Goal: Task Accomplishment & Management: Use online tool/utility

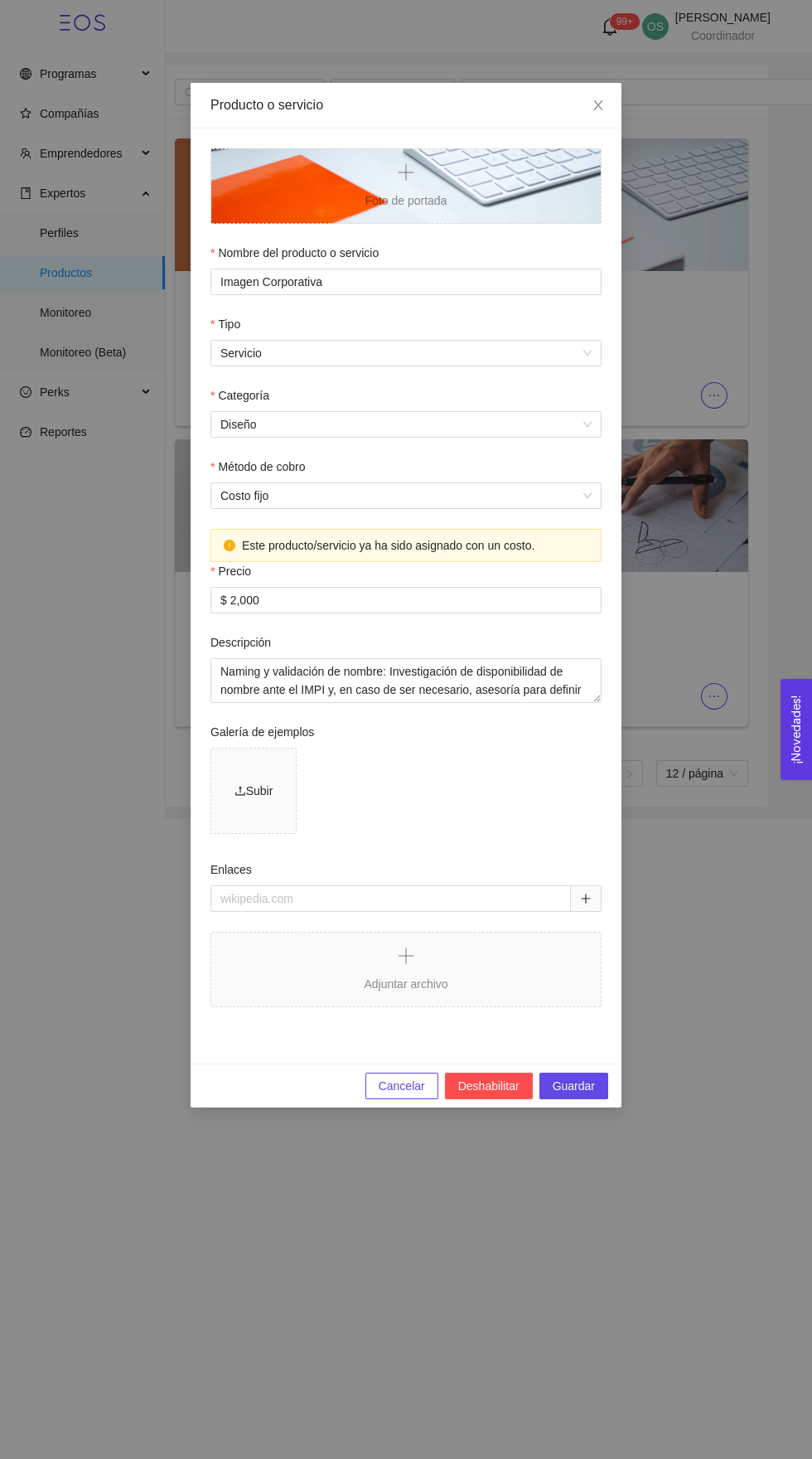
scroll to position [122, 0]
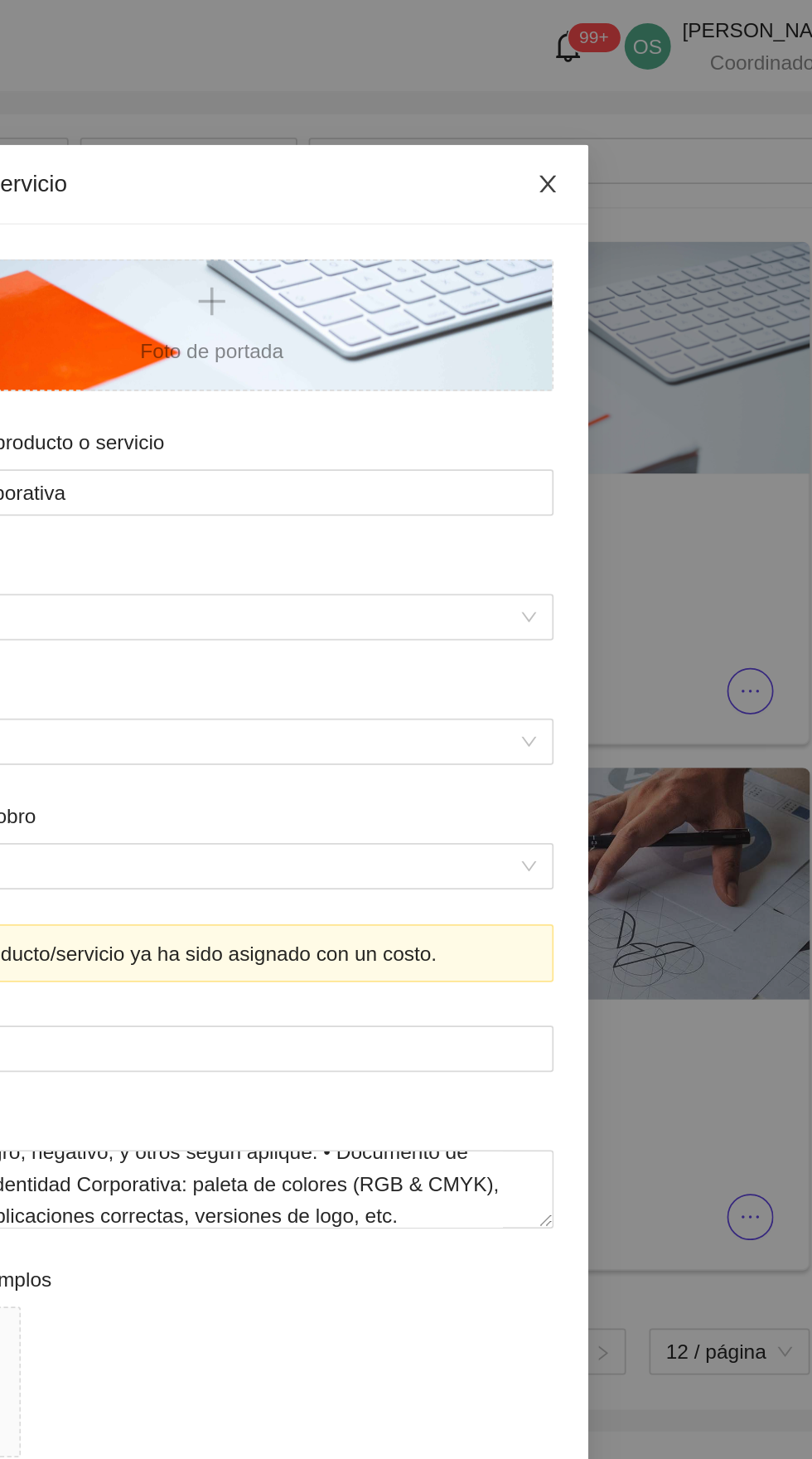
click at [601, 93] on span "Close" at bounding box center [599, 106] width 46 height 46
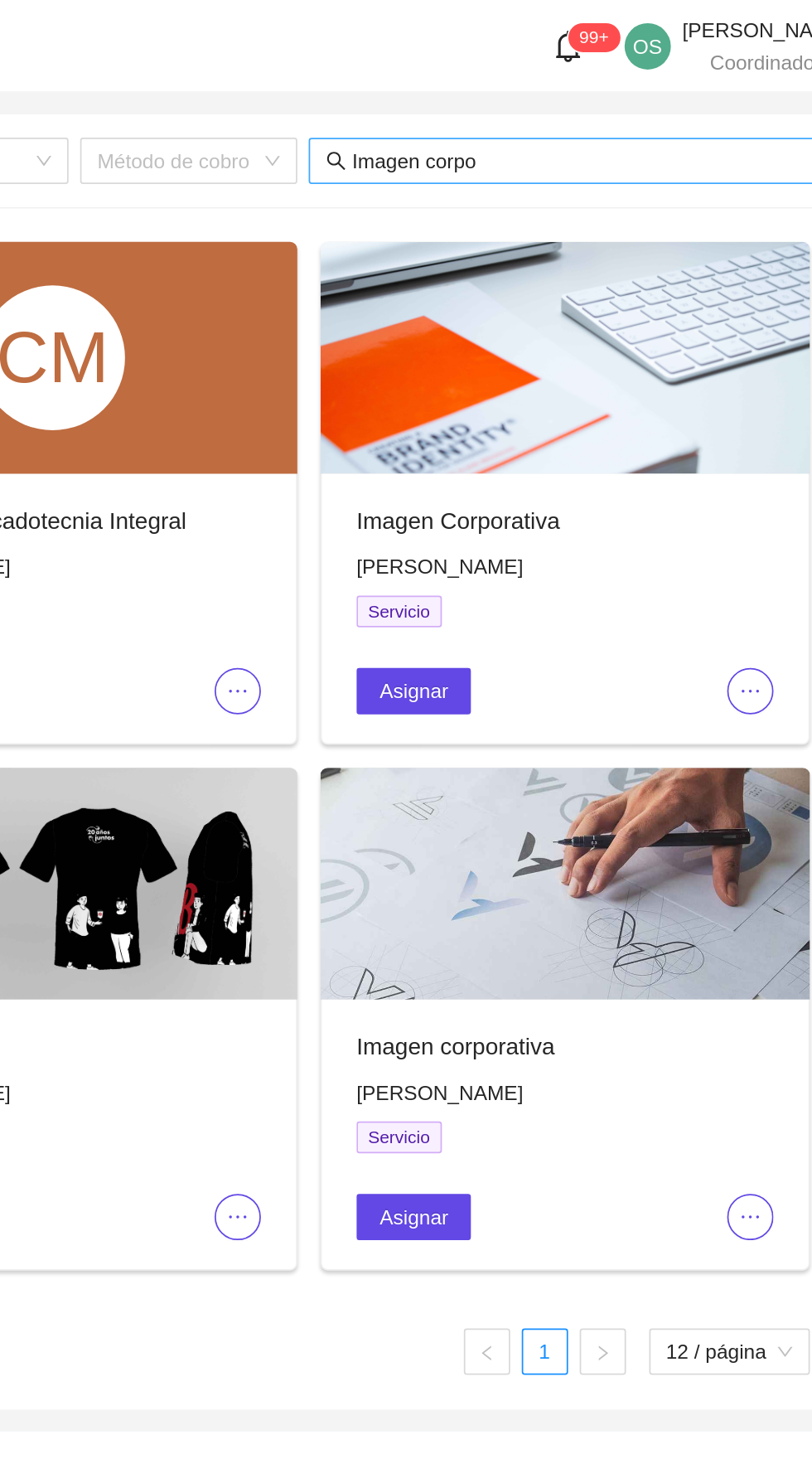
click at [600, 95] on input "Imagen corpo" at bounding box center [649, 92] width 325 height 18
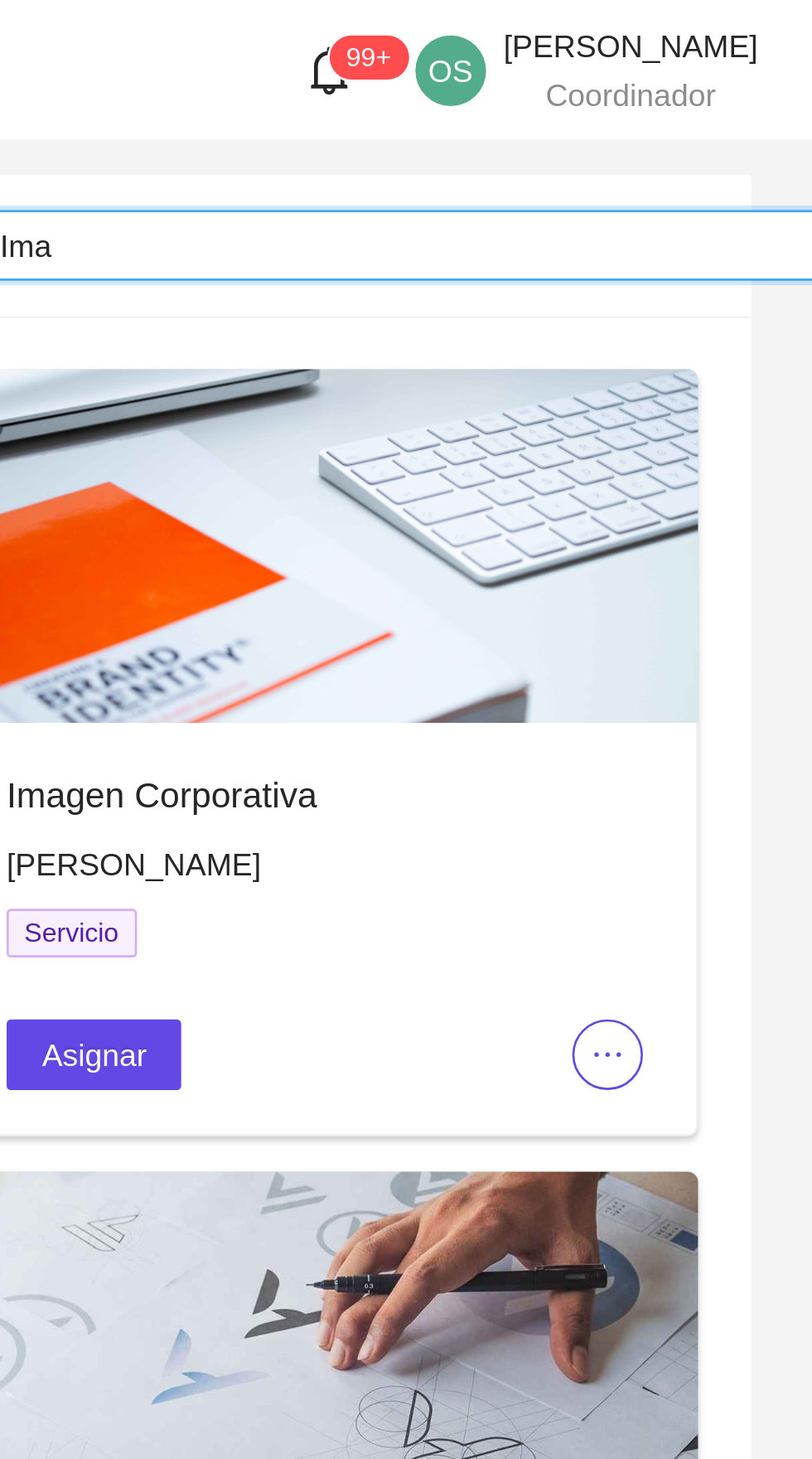
type input "Im"
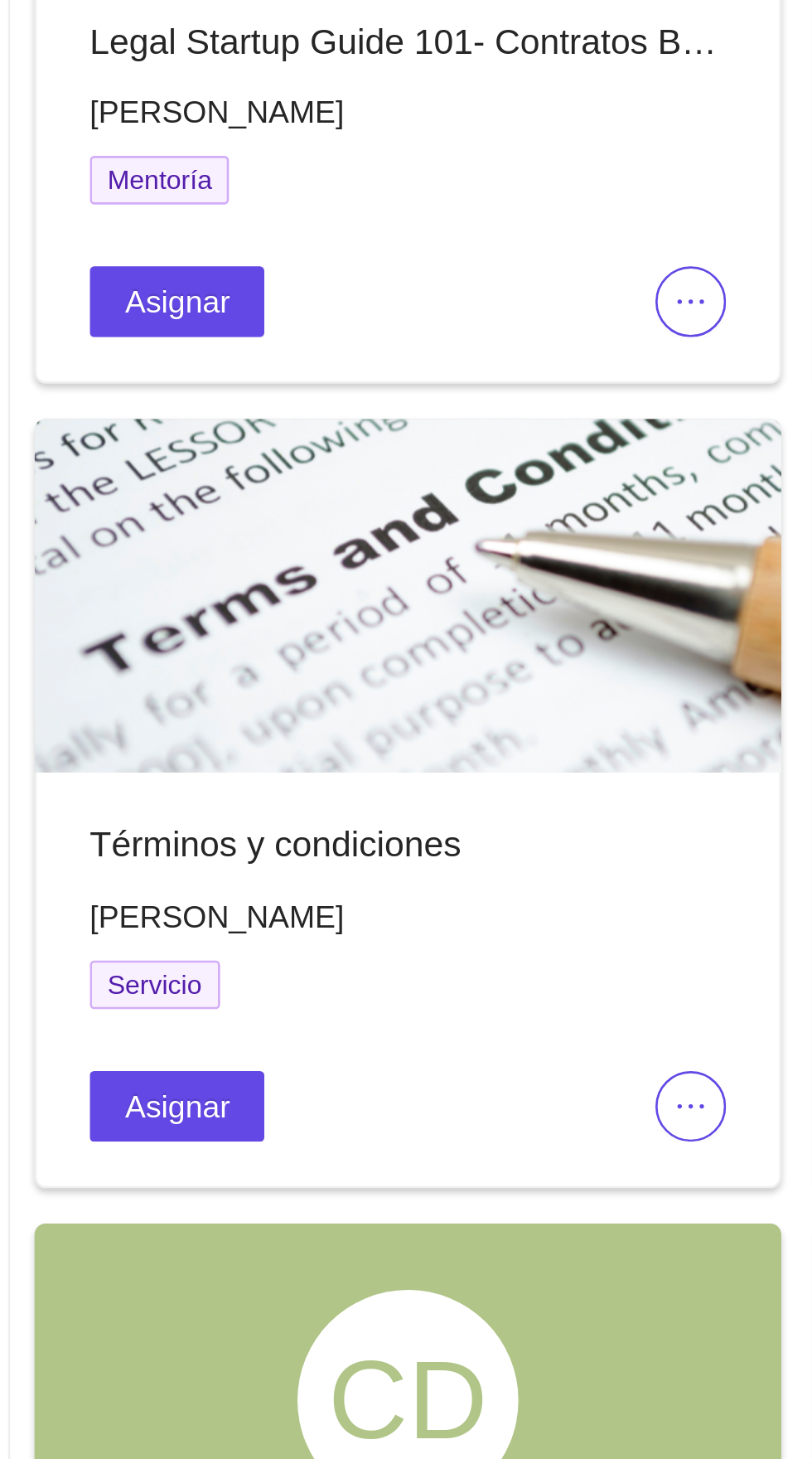
scroll to position [40, 0]
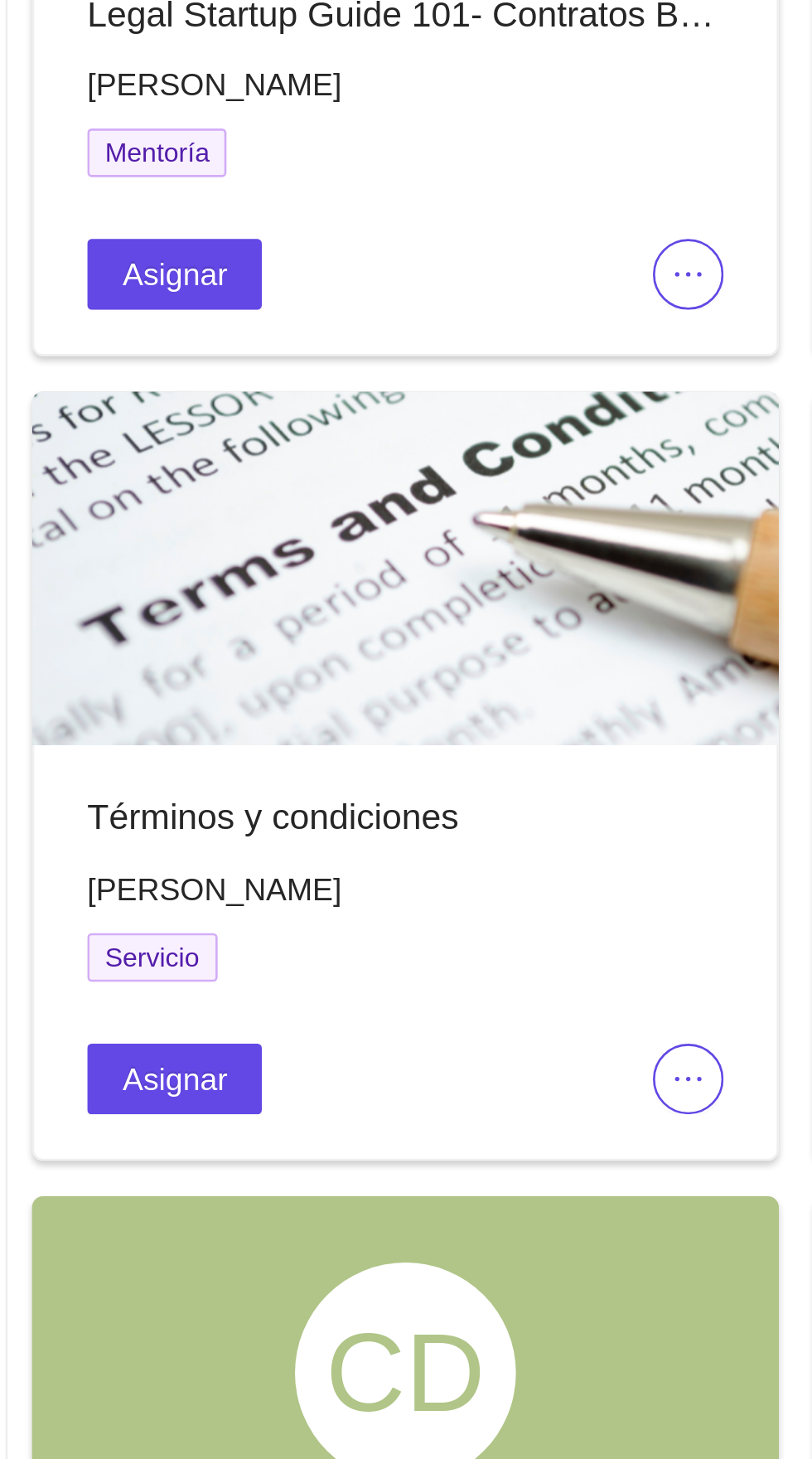
click at [418, 1263] on button "button" at bounding box center [421, 1259] width 27 height 27
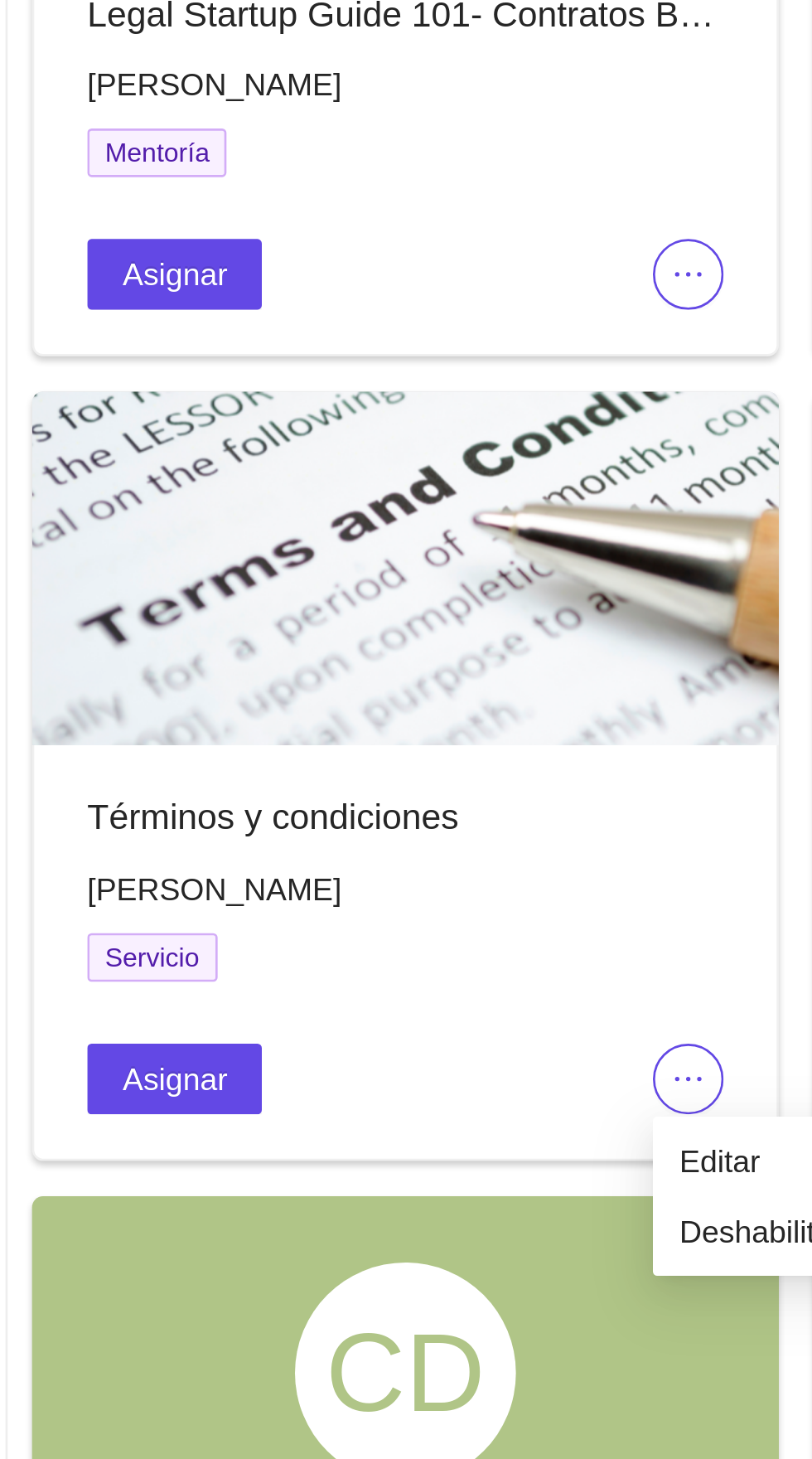
click at [415, 1259] on icon "ellipsis" at bounding box center [421, 1258] width 13 height 13
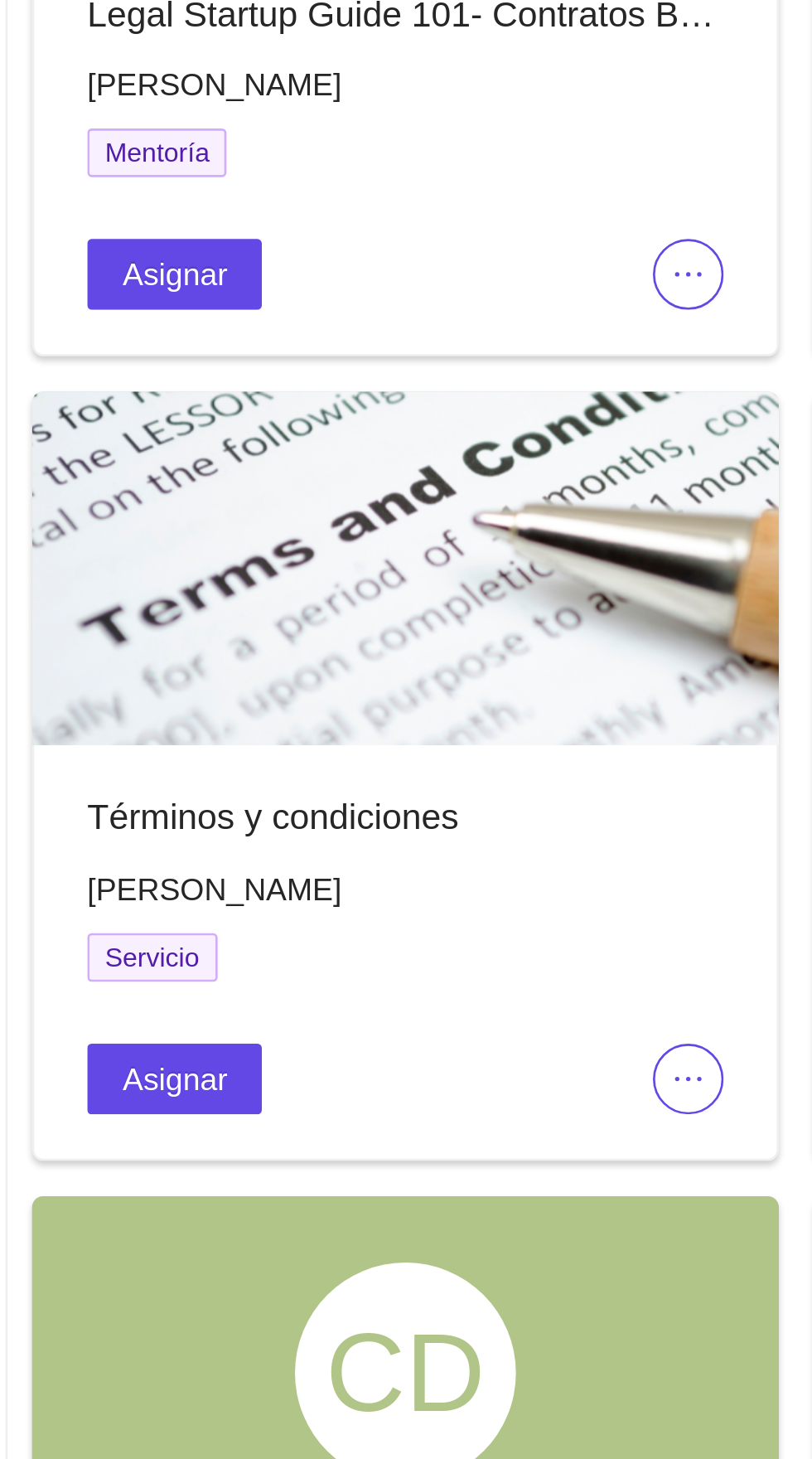
click at [419, 1263] on button "button" at bounding box center [421, 1259] width 27 height 27
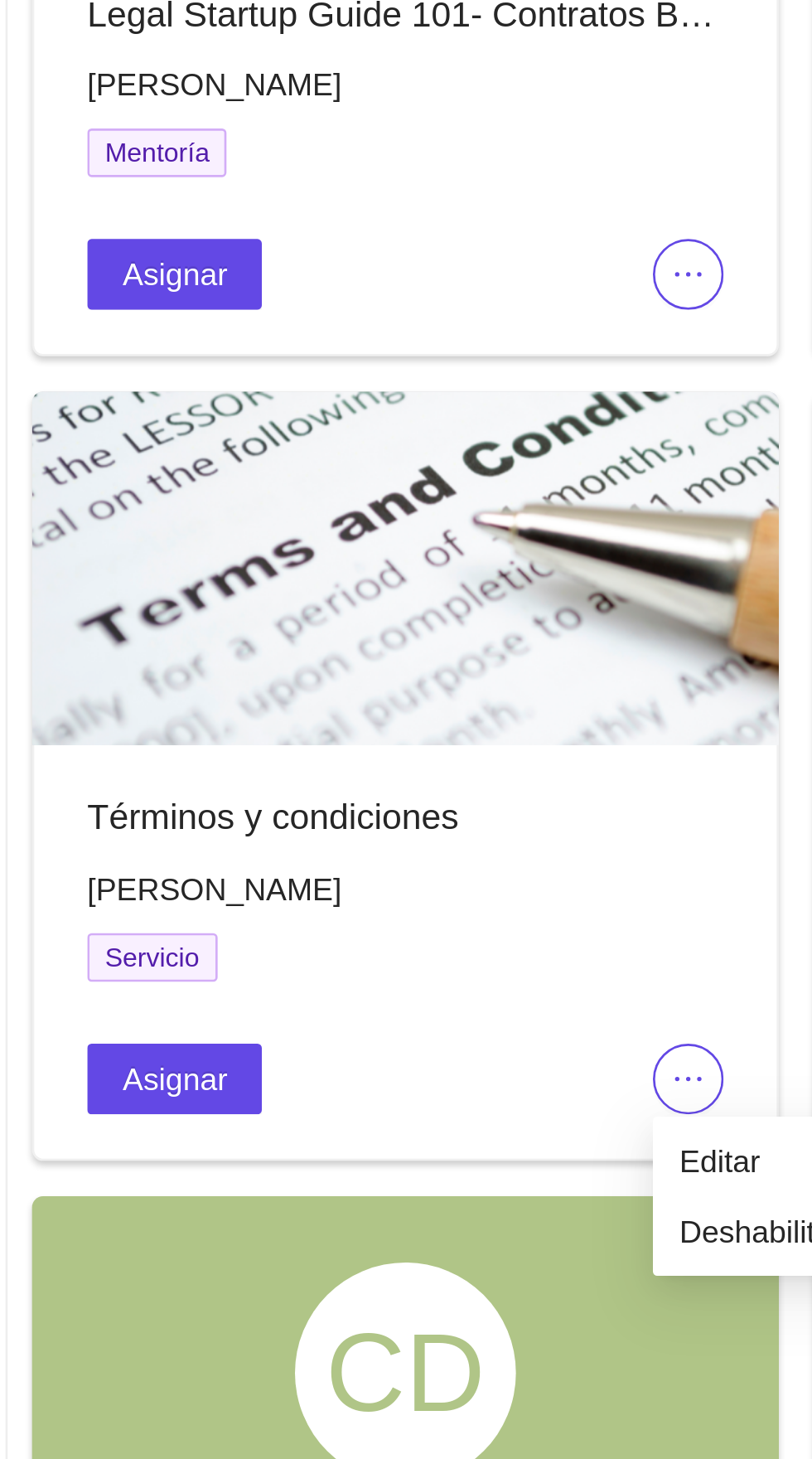
click at [418, 1260] on icon "ellipsis" at bounding box center [421, 1258] width 13 height 13
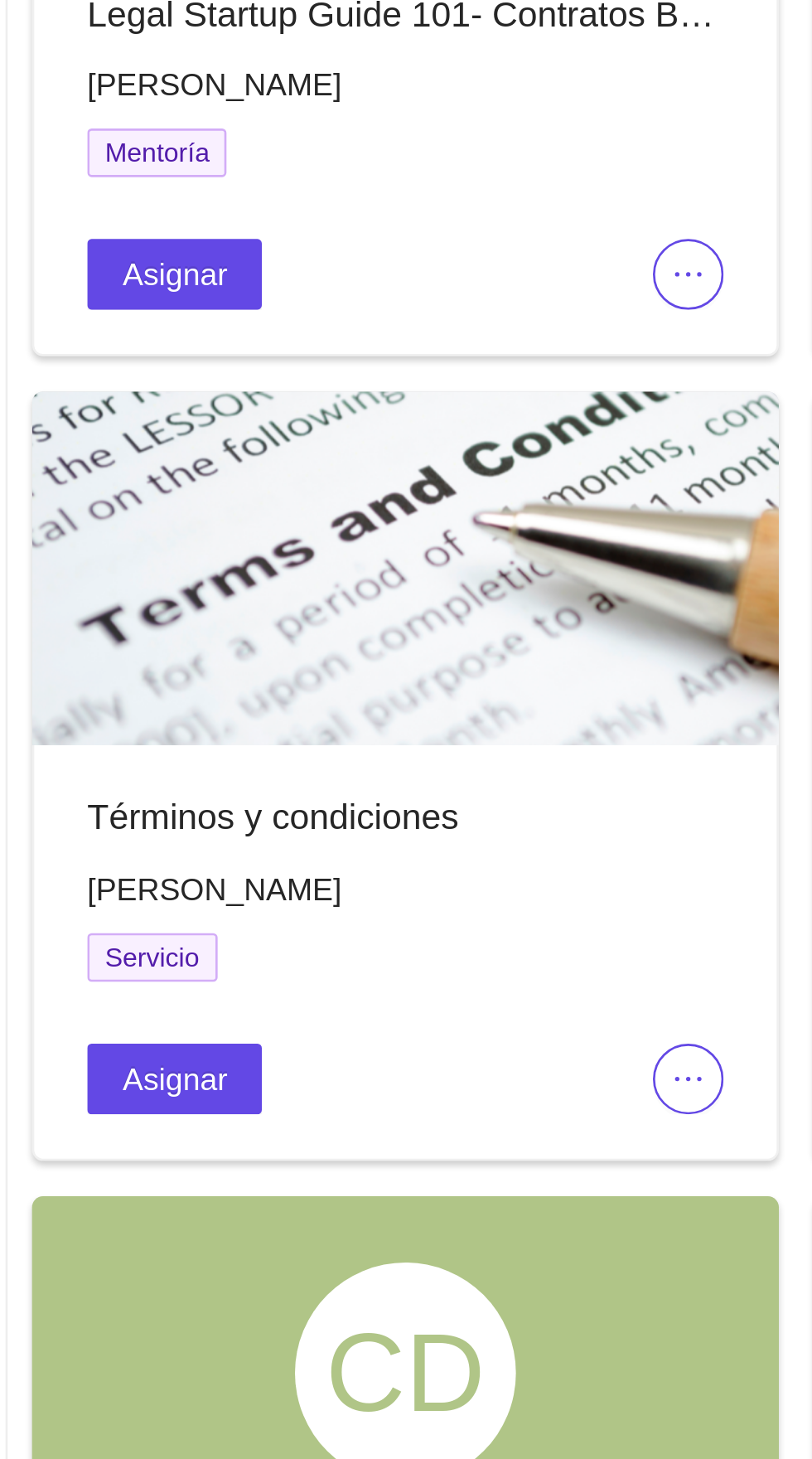
click at [421, 1259] on icon "ellipsis" at bounding box center [421, 1258] width 13 height 13
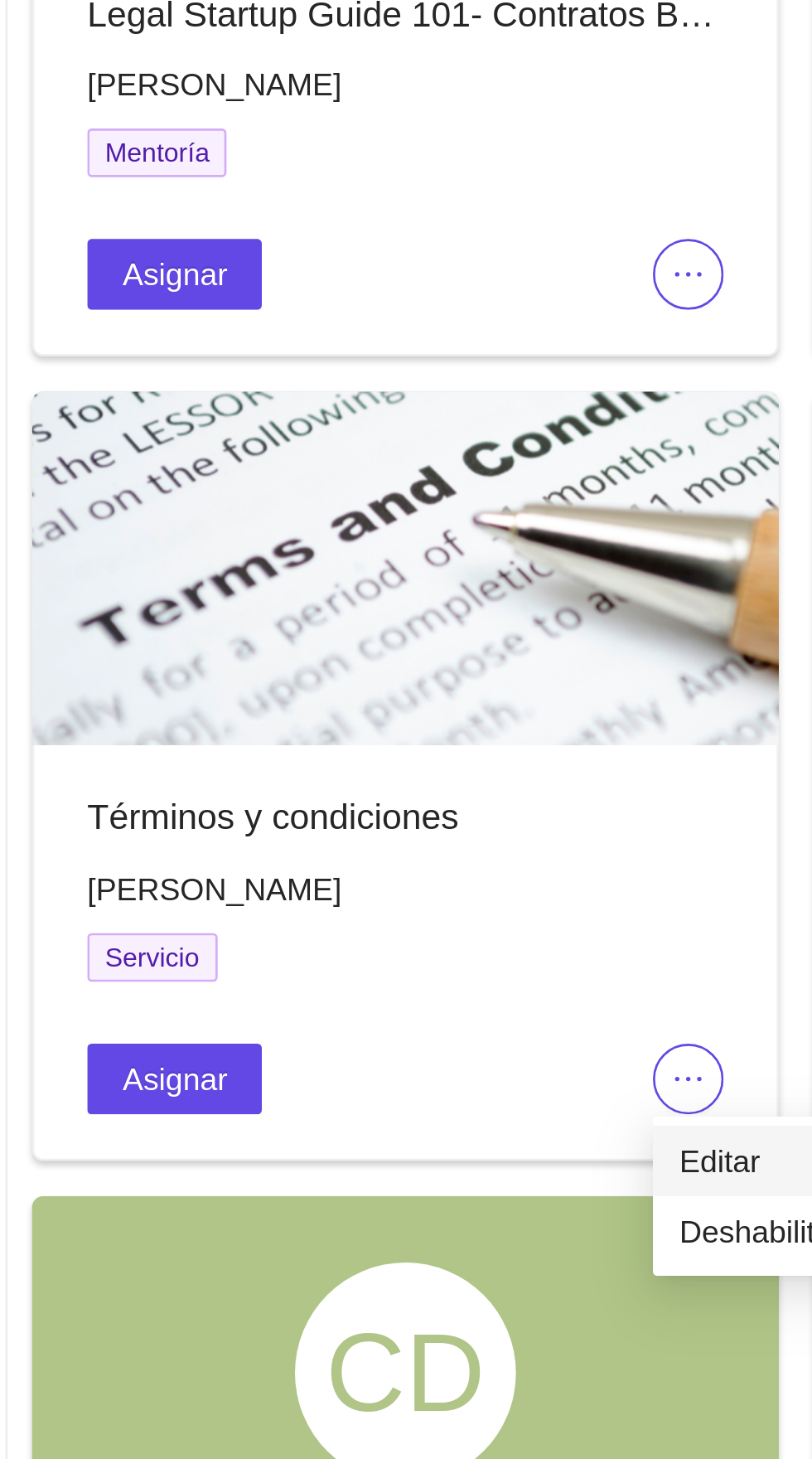
click at [441, 1278] on li "Editar" at bounding box center [448, 1289] width 81 height 27
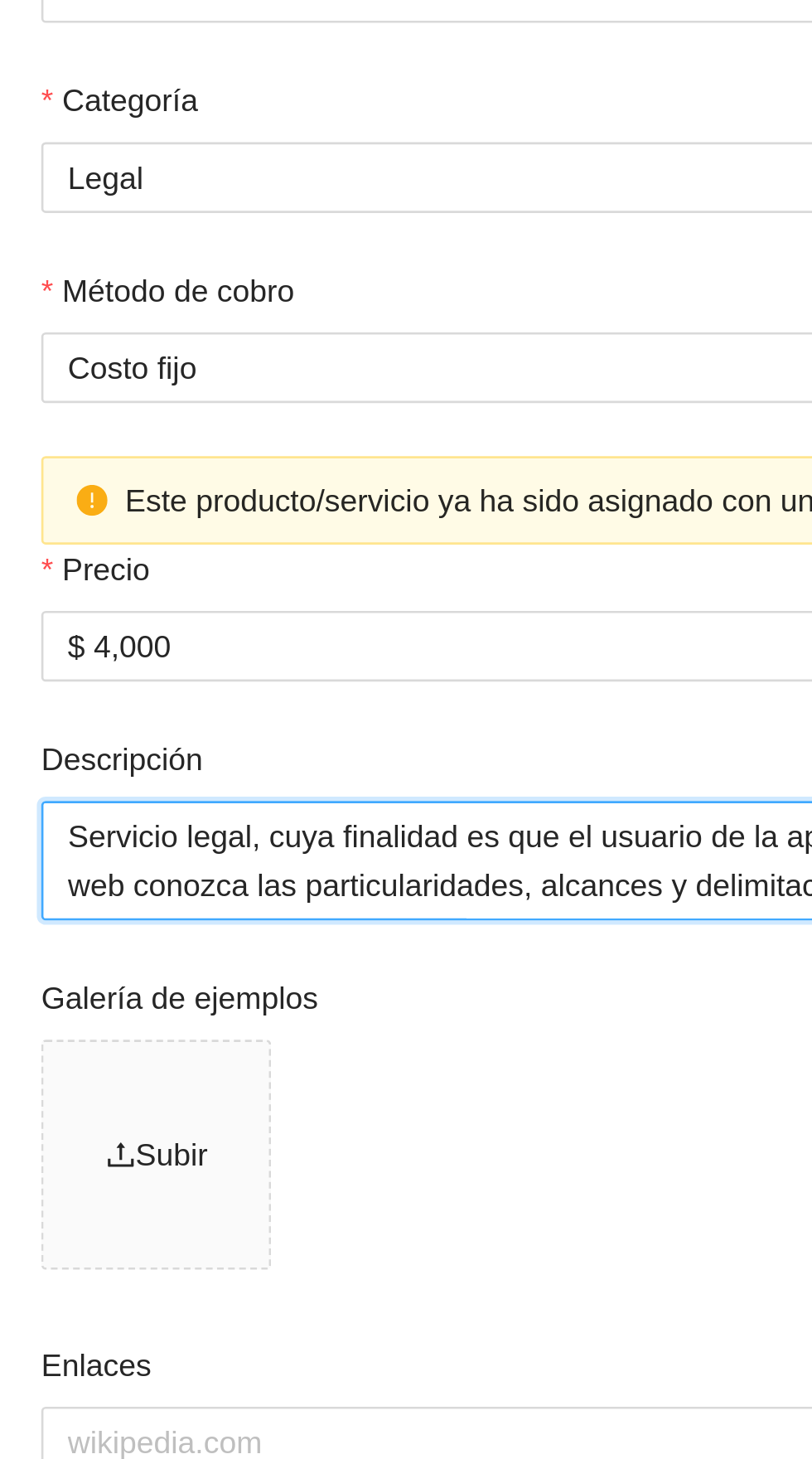
click at [228, 674] on textarea "Servicio legal, cuya finalidad es que el usuario de la aplicación o página web …" at bounding box center [406, 680] width 391 height 45
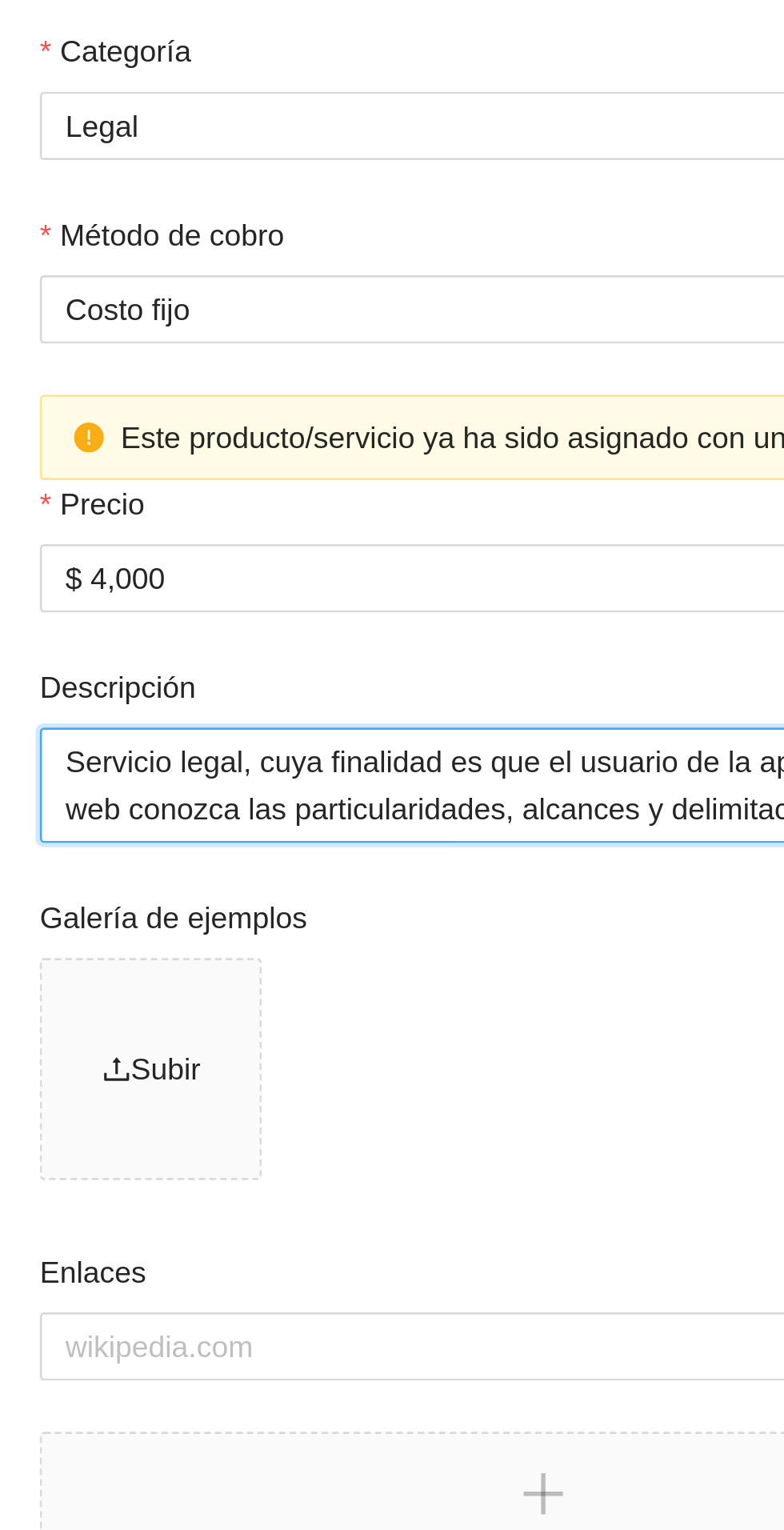
click at [220, 667] on textarea "Servicio legal, cuya finalidad es que el usuario de la aplicación o página web …" at bounding box center [392, 657] width 378 height 43
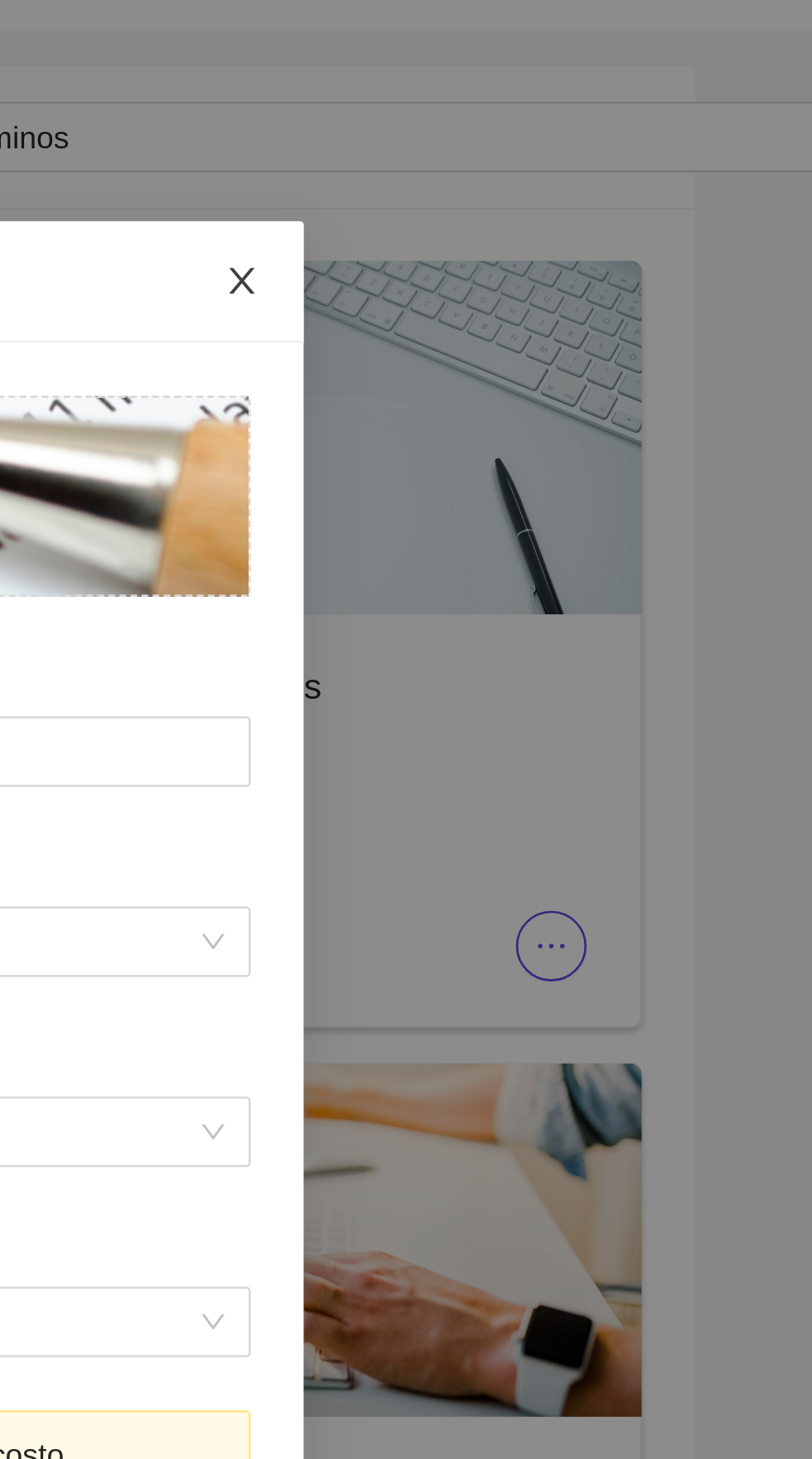
click at [588, 112] on span "Close" at bounding box center [599, 106] width 46 height 46
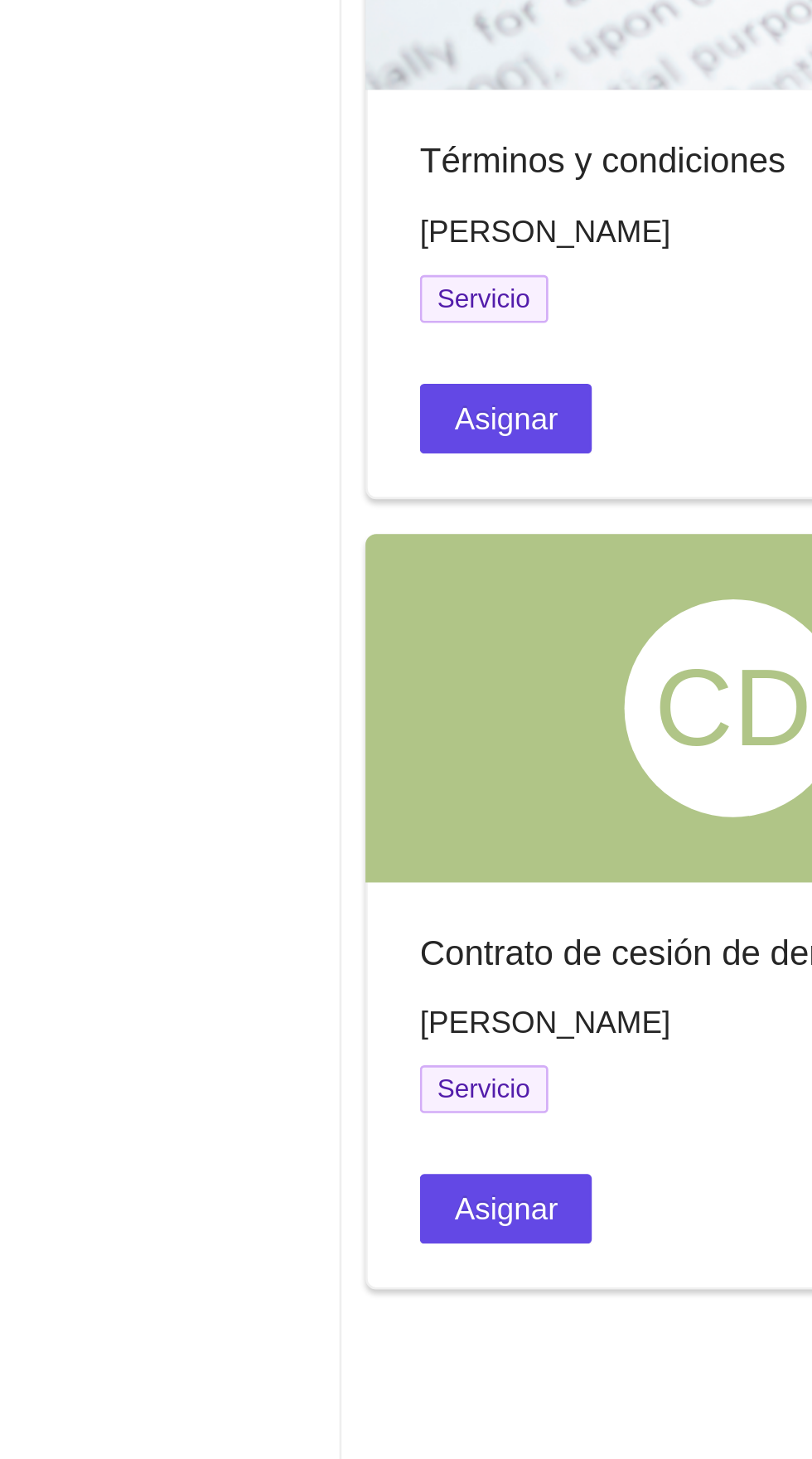
scroll to position [249, 0]
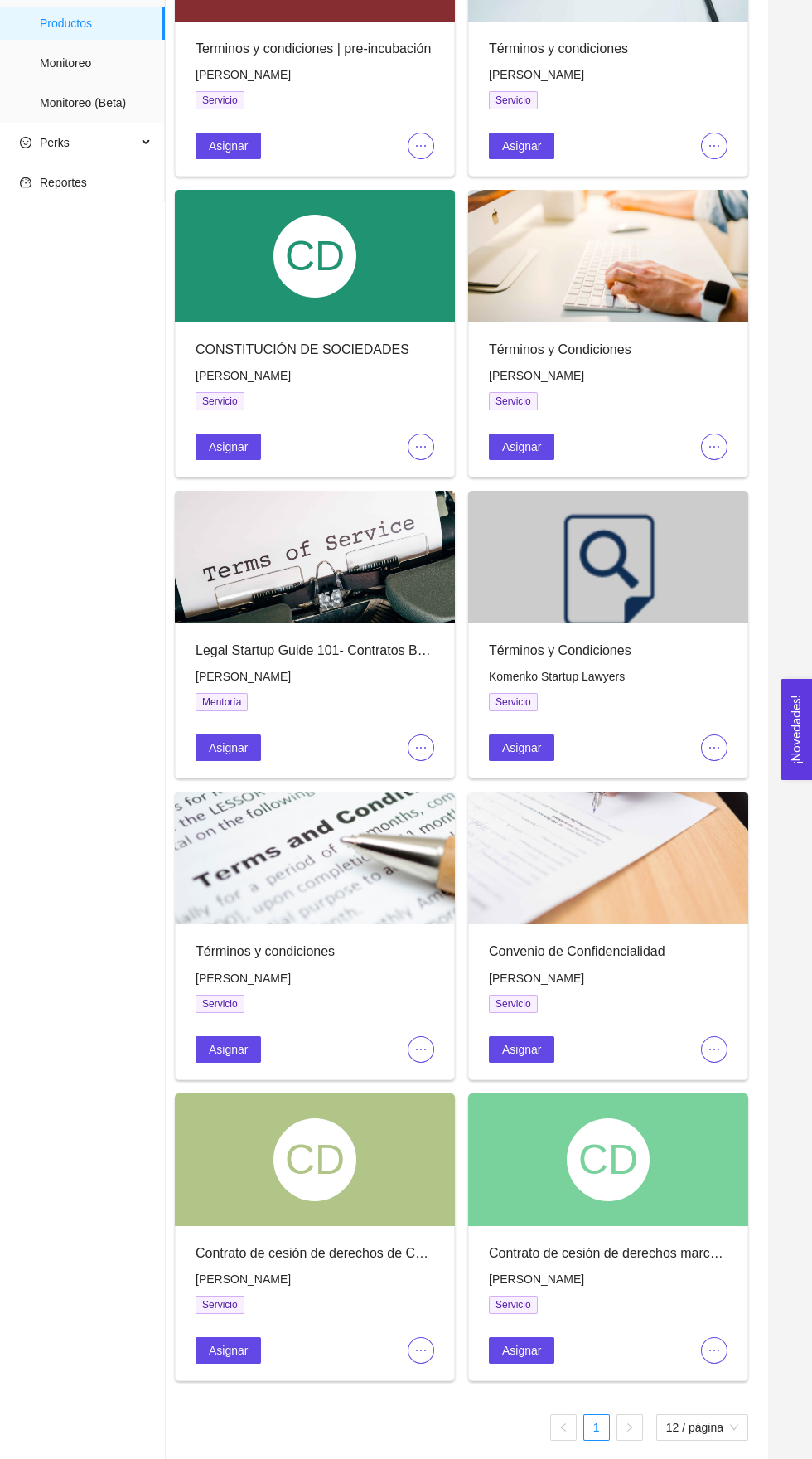
click at [709, 1043] on icon "ellipsis" at bounding box center [714, 1049] width 13 height 13
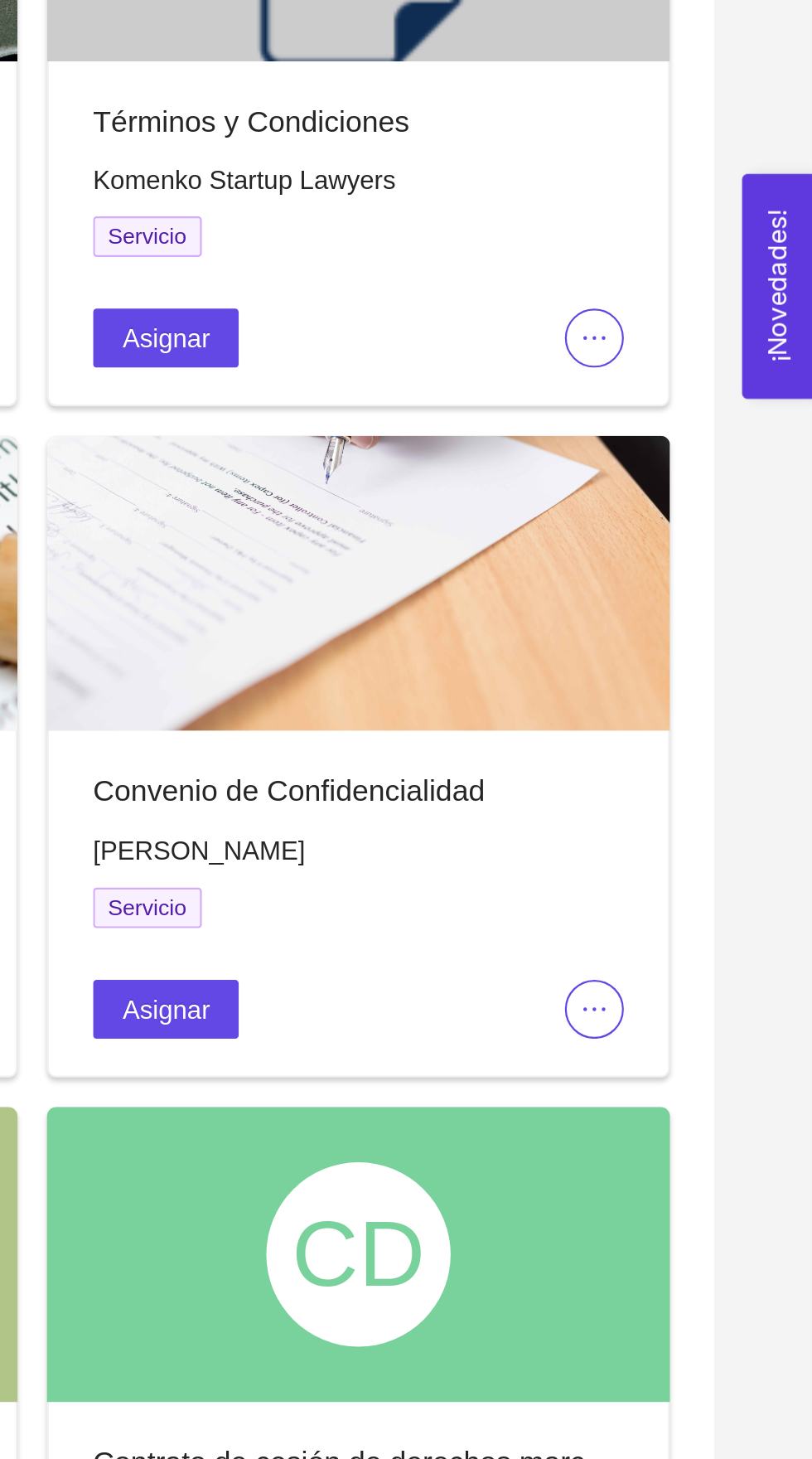
scroll to position [244, 0]
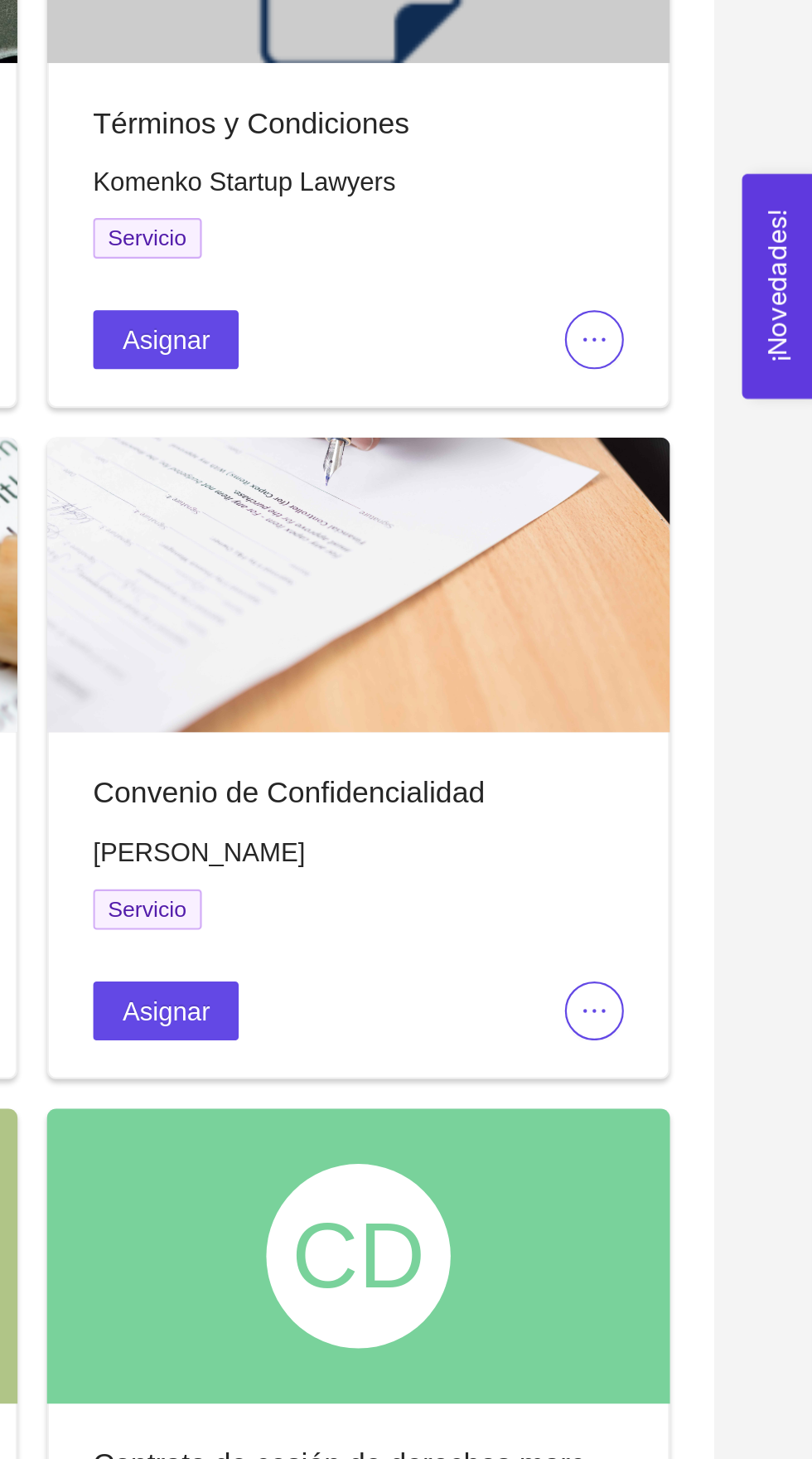
click at [725, 1051] on span "ellipsis" at bounding box center [714, 1055] width 25 height 13
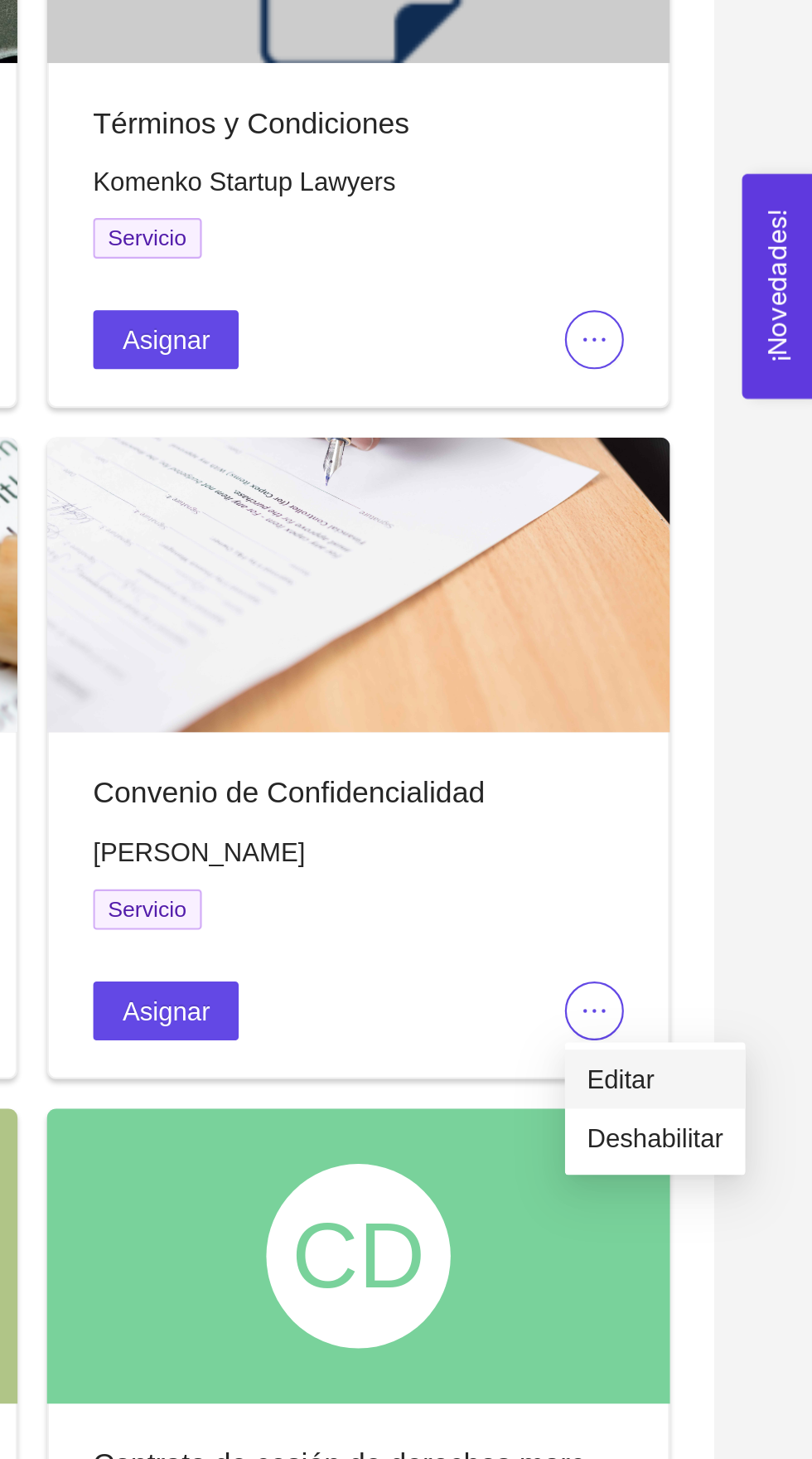
click at [757, 1075] on li "Editar" at bounding box center [742, 1085] width 81 height 27
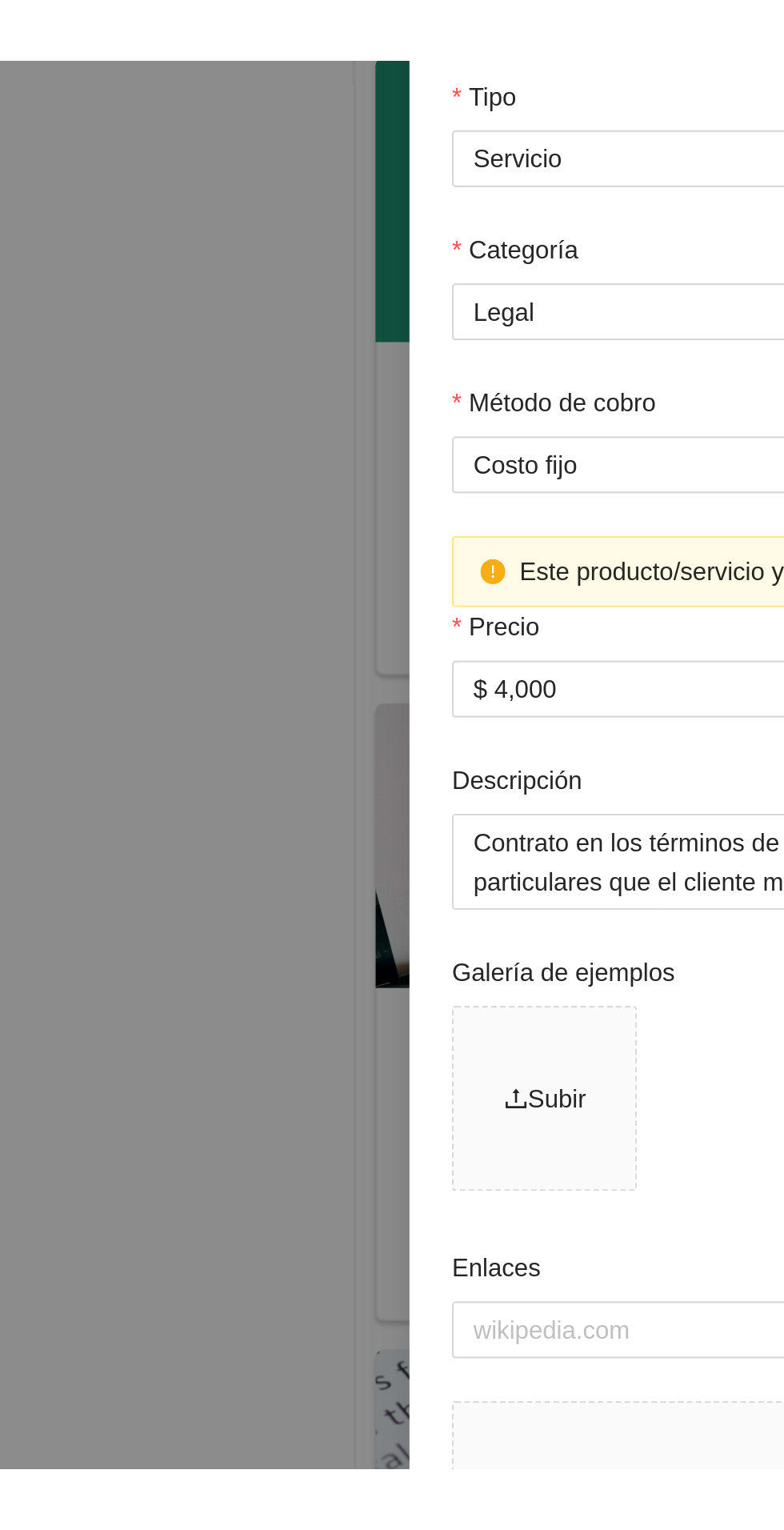
scroll to position [128, 0]
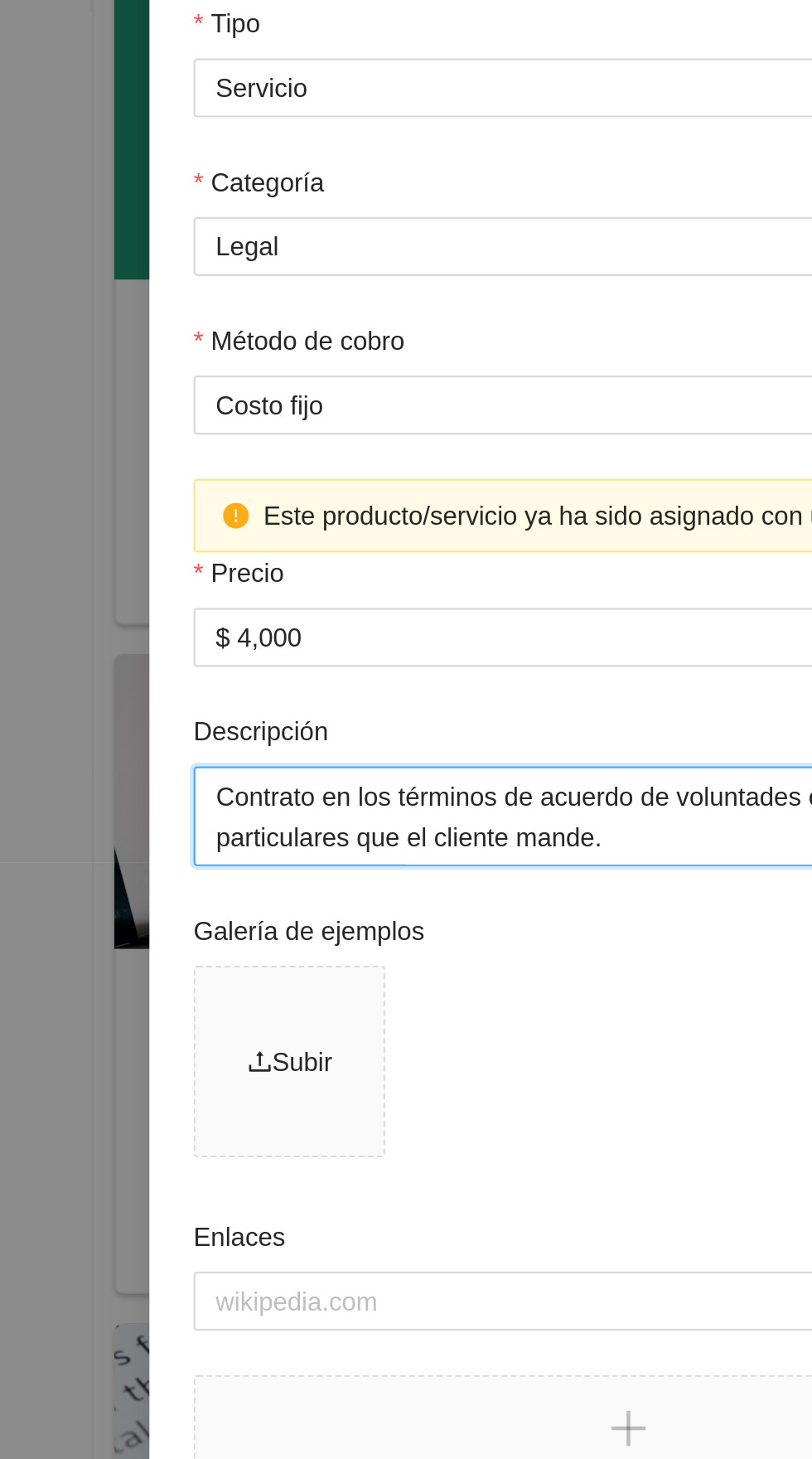
click at [238, 675] on textarea "Contrato en los términos de acuerdo de voluntades con los datos particulares qu…" at bounding box center [406, 680] width 391 height 45
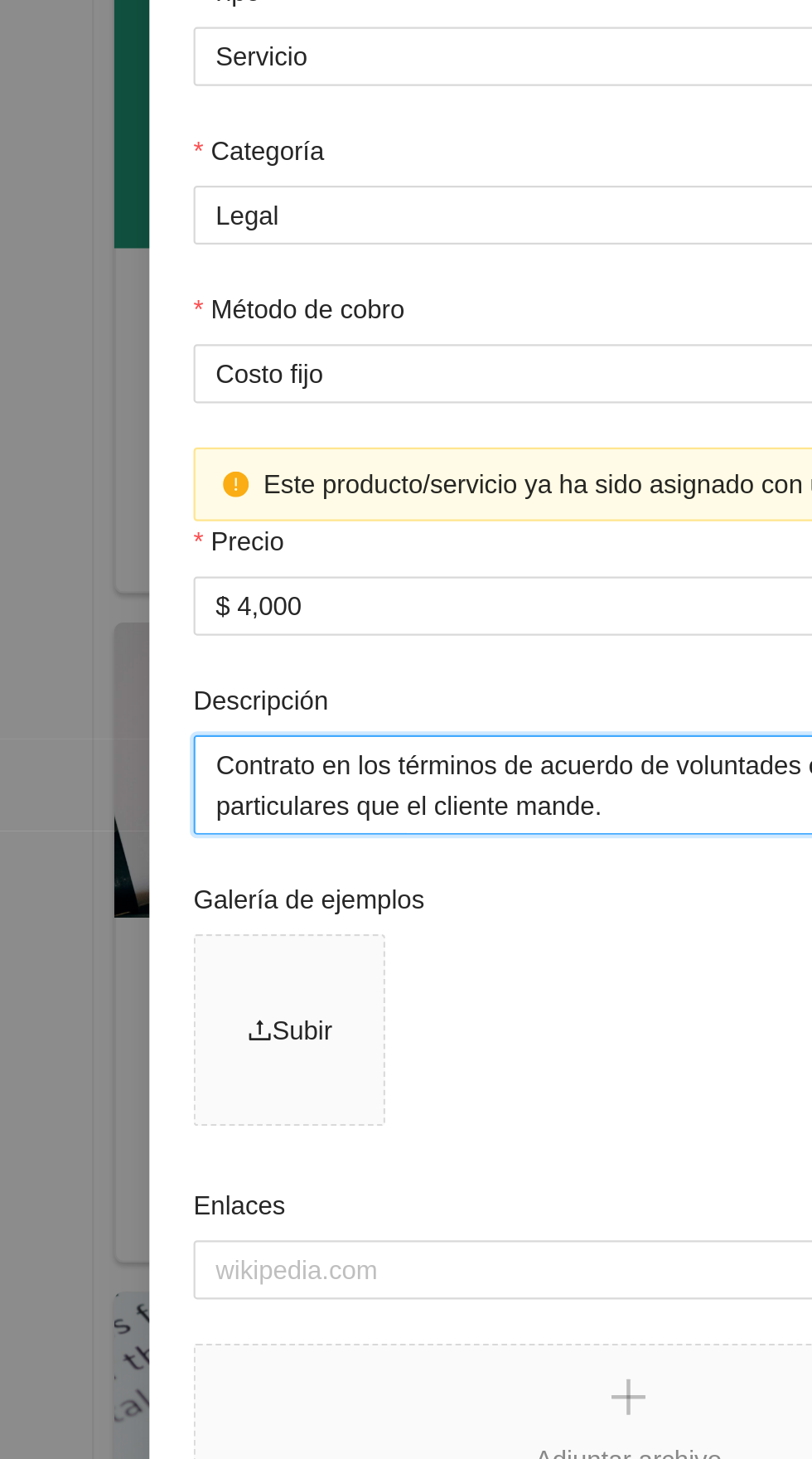
click at [241, 695] on textarea "Contrato en los términos de acuerdo de voluntades con los datos particulares qu…" at bounding box center [406, 680] width 391 height 45
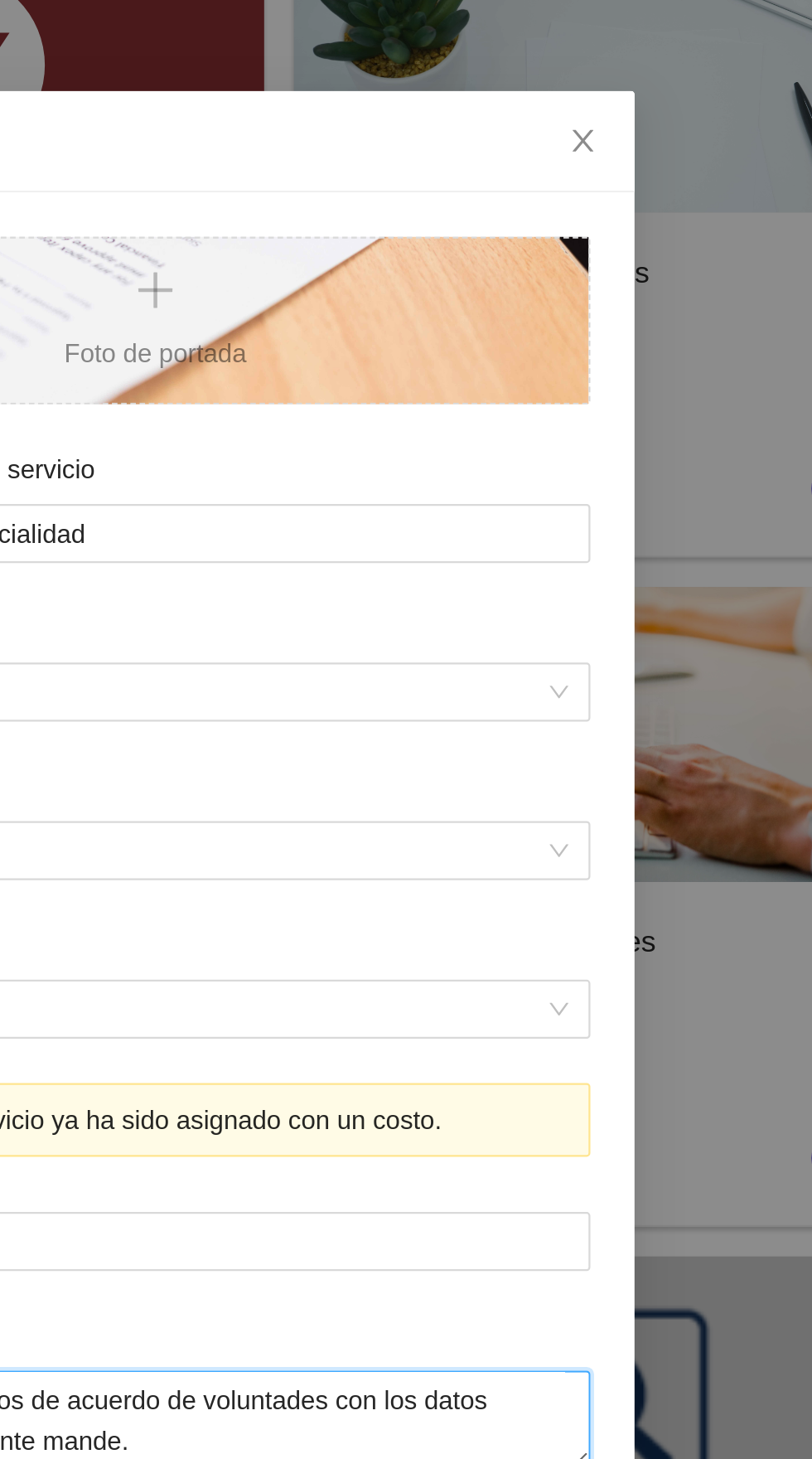
scroll to position [134, 0]
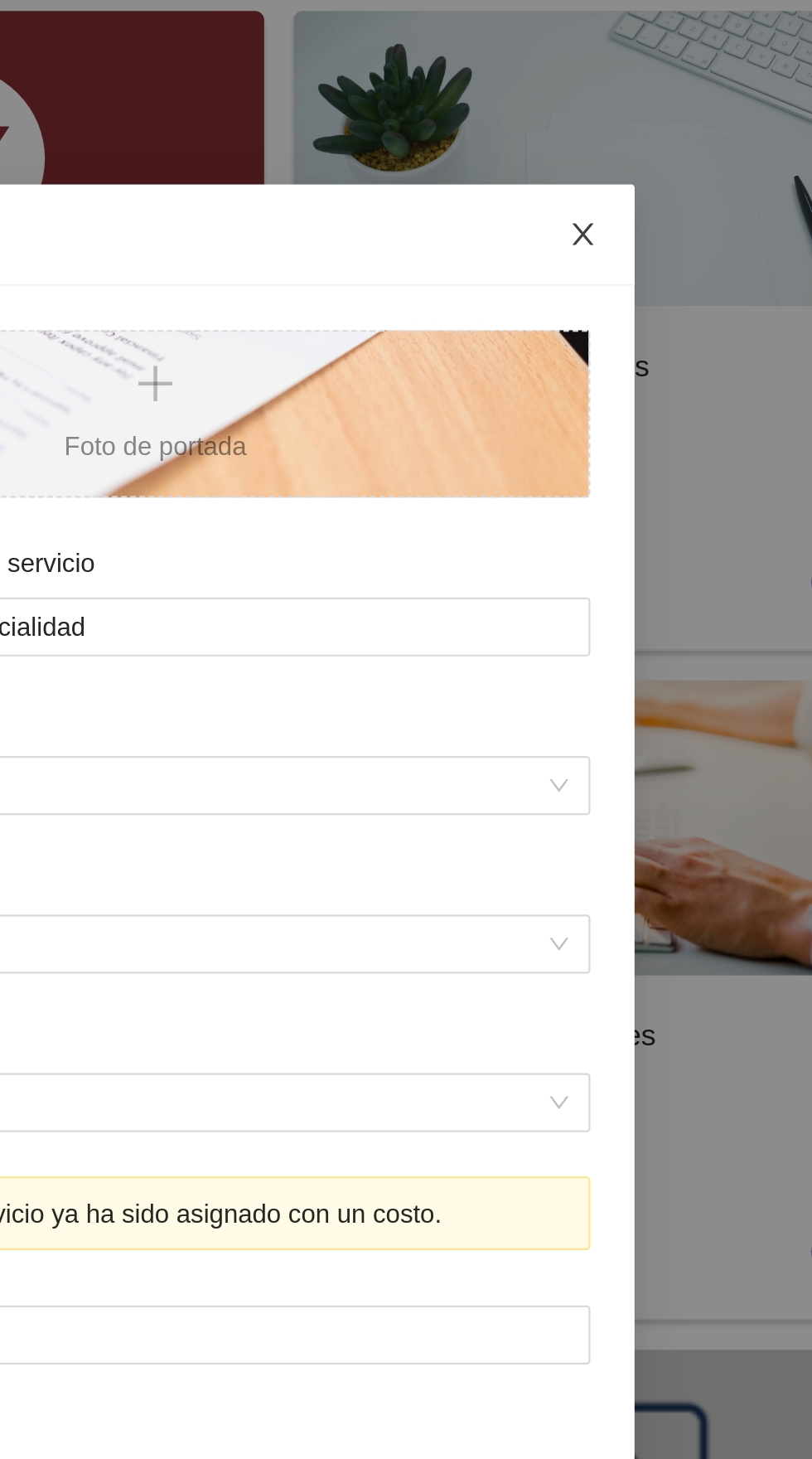
click at [601, 106] on icon "close" at bounding box center [598, 105] width 13 height 13
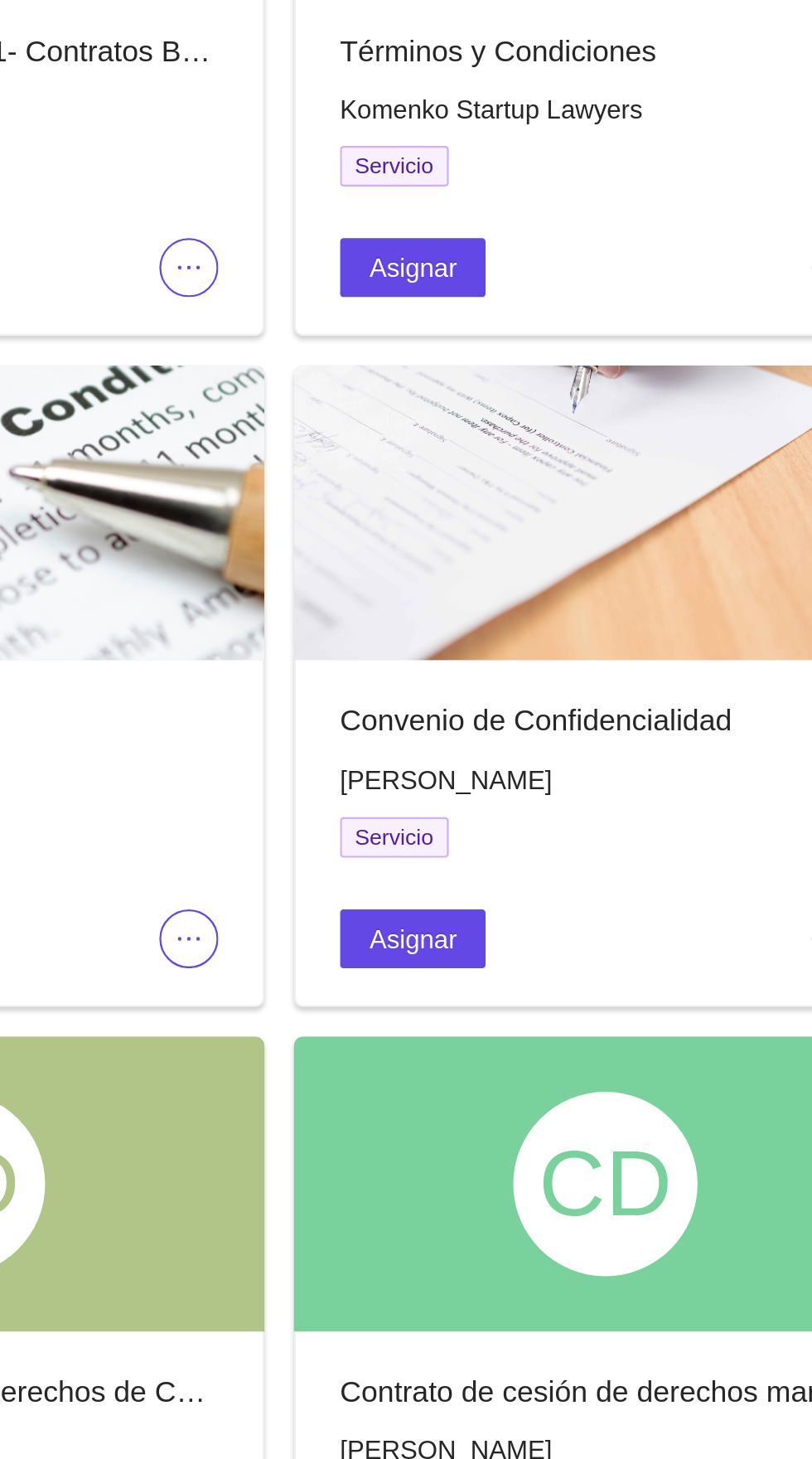
scroll to position [133, 0]
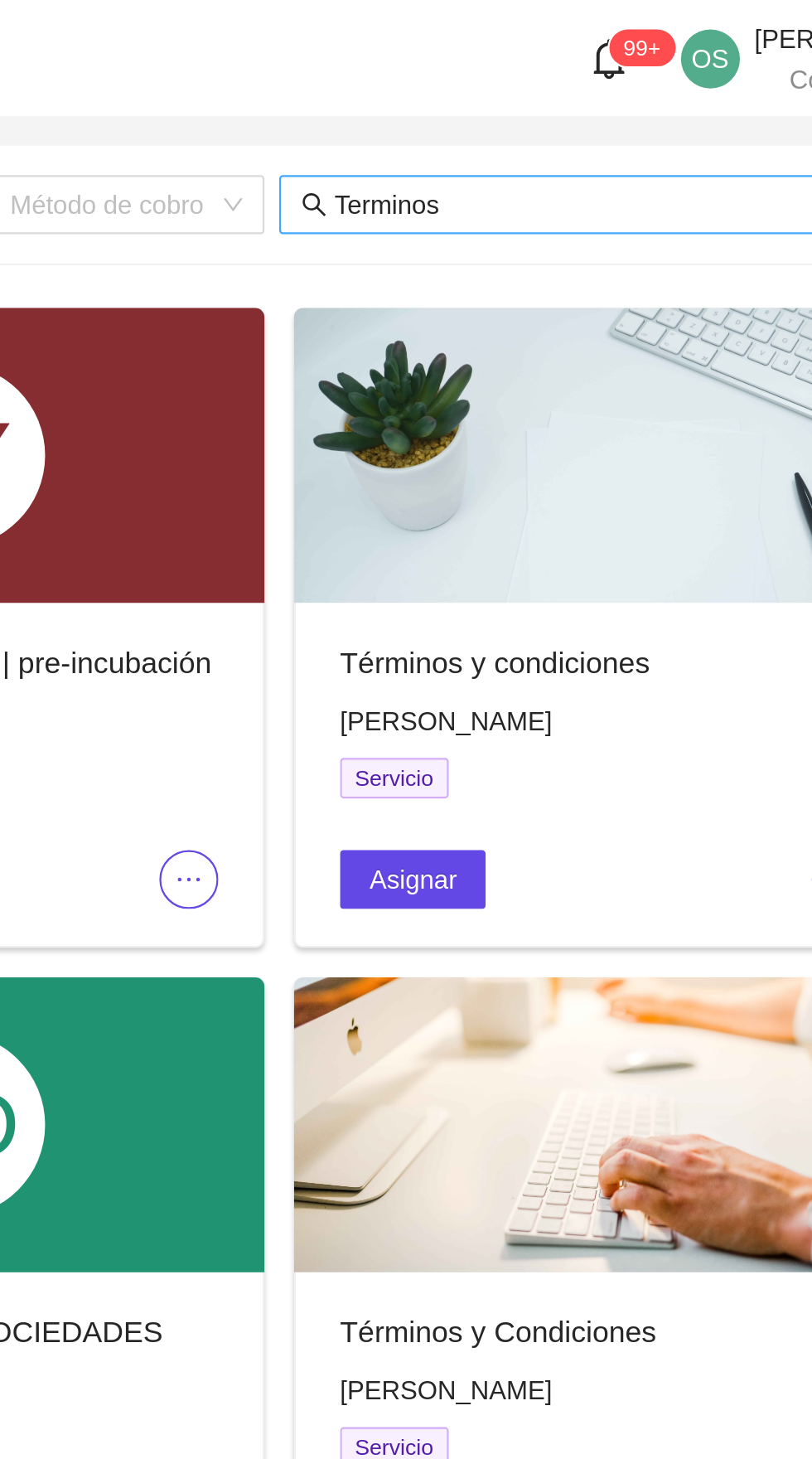
click at [608, 91] on input "Terminos" at bounding box center [649, 92] width 325 height 18
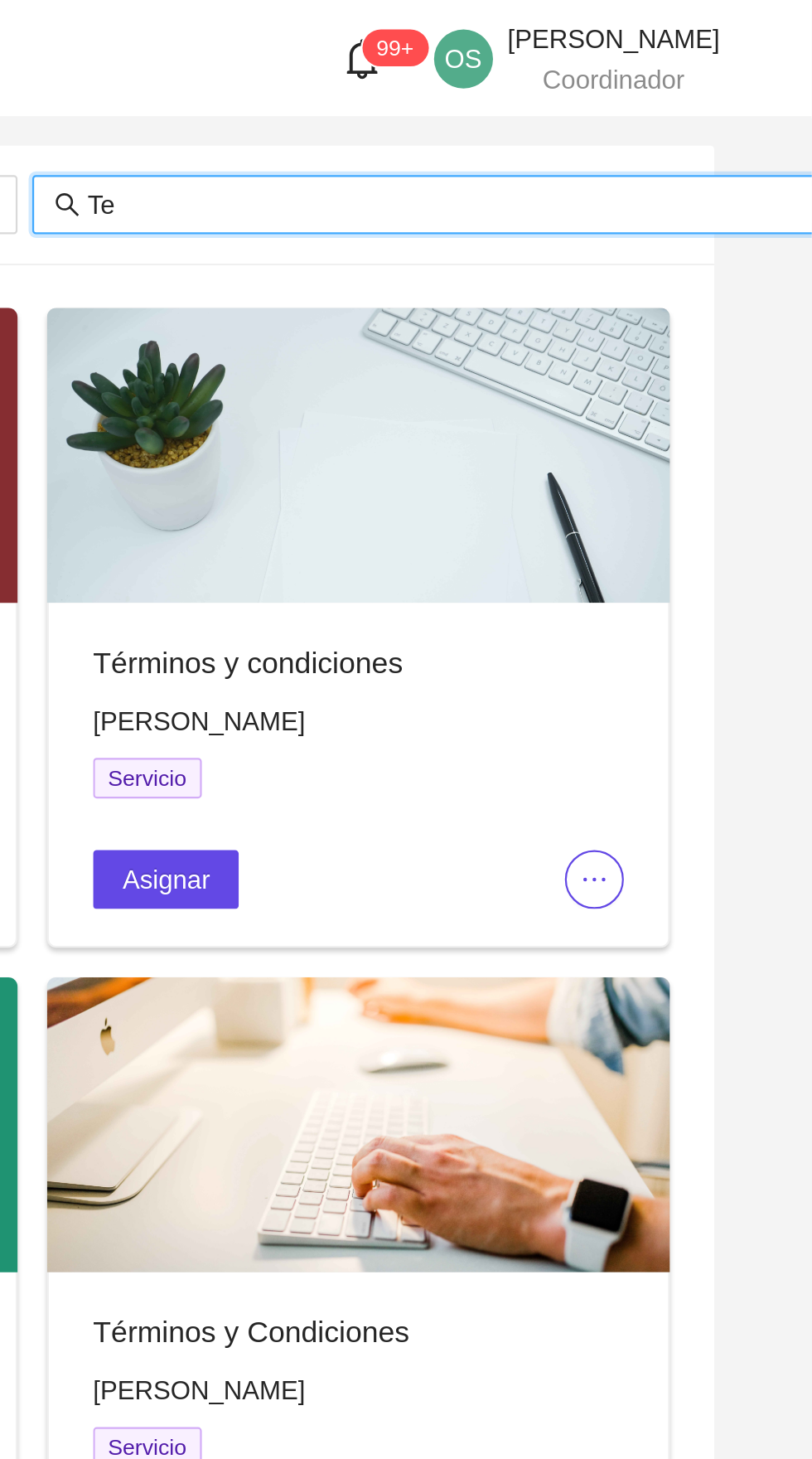
type input "T"
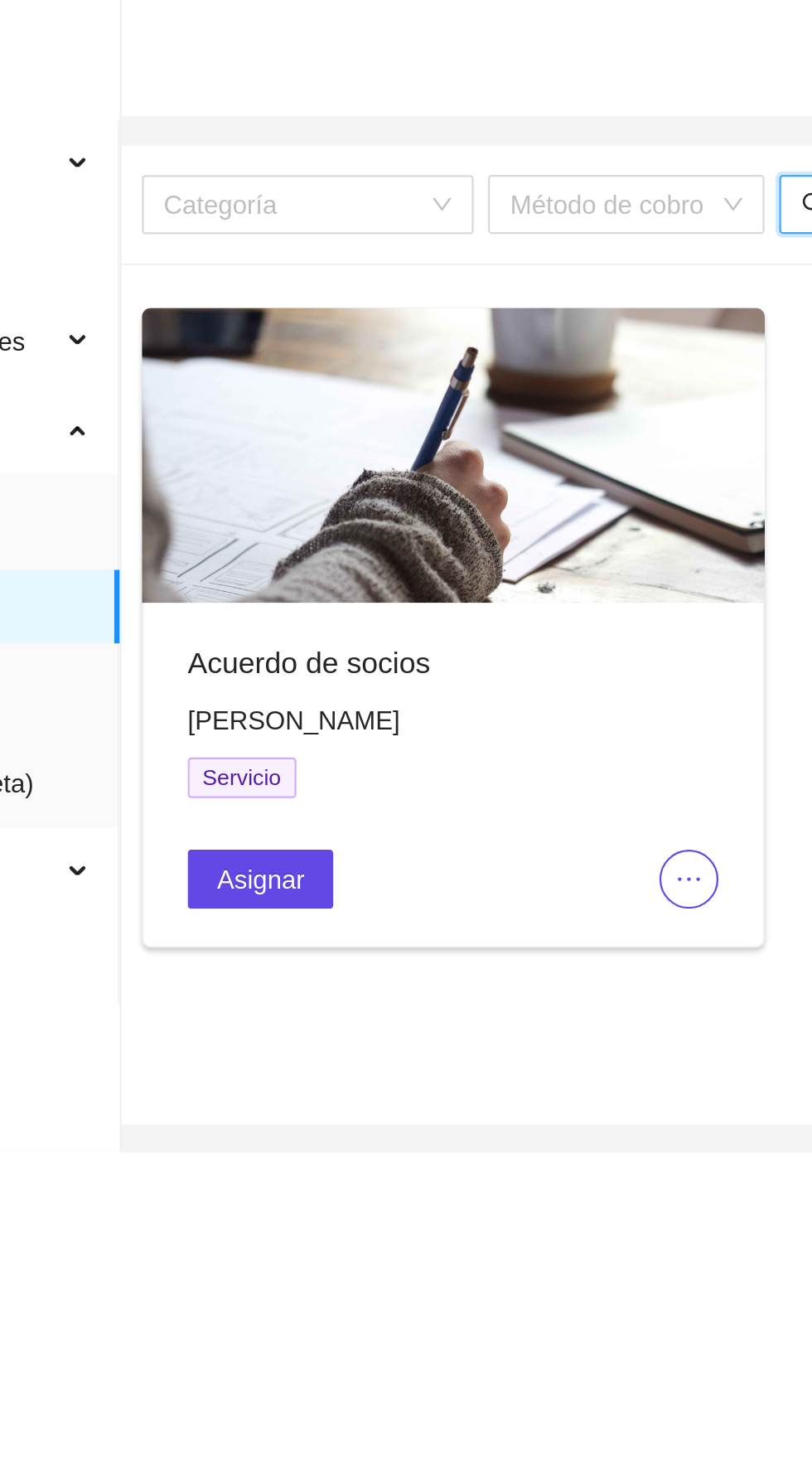
click at [421, 395] on icon "ellipsis" at bounding box center [421, 396] width 10 height 2
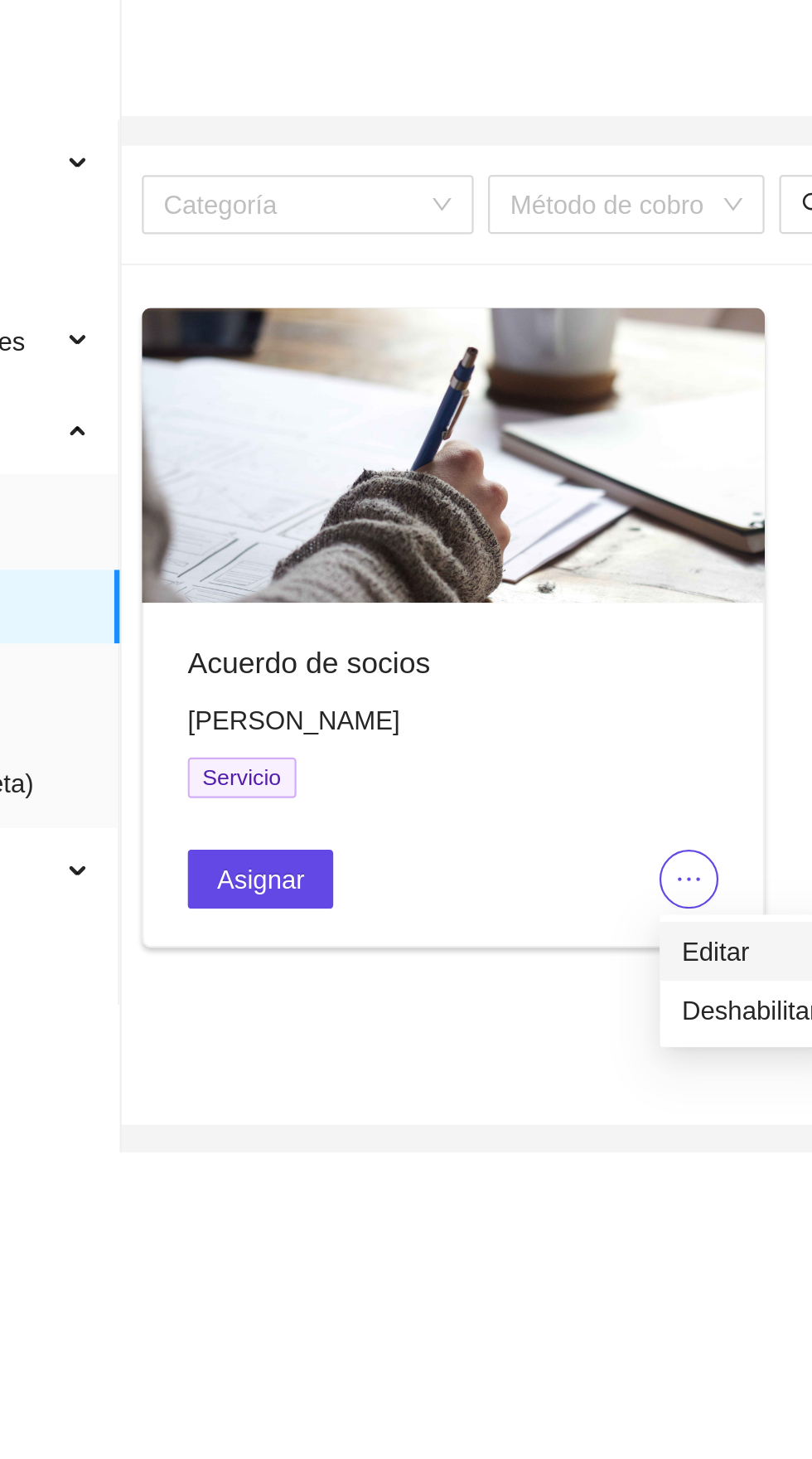
click at [425, 428] on span "Editar" at bounding box center [449, 428] width 62 height 18
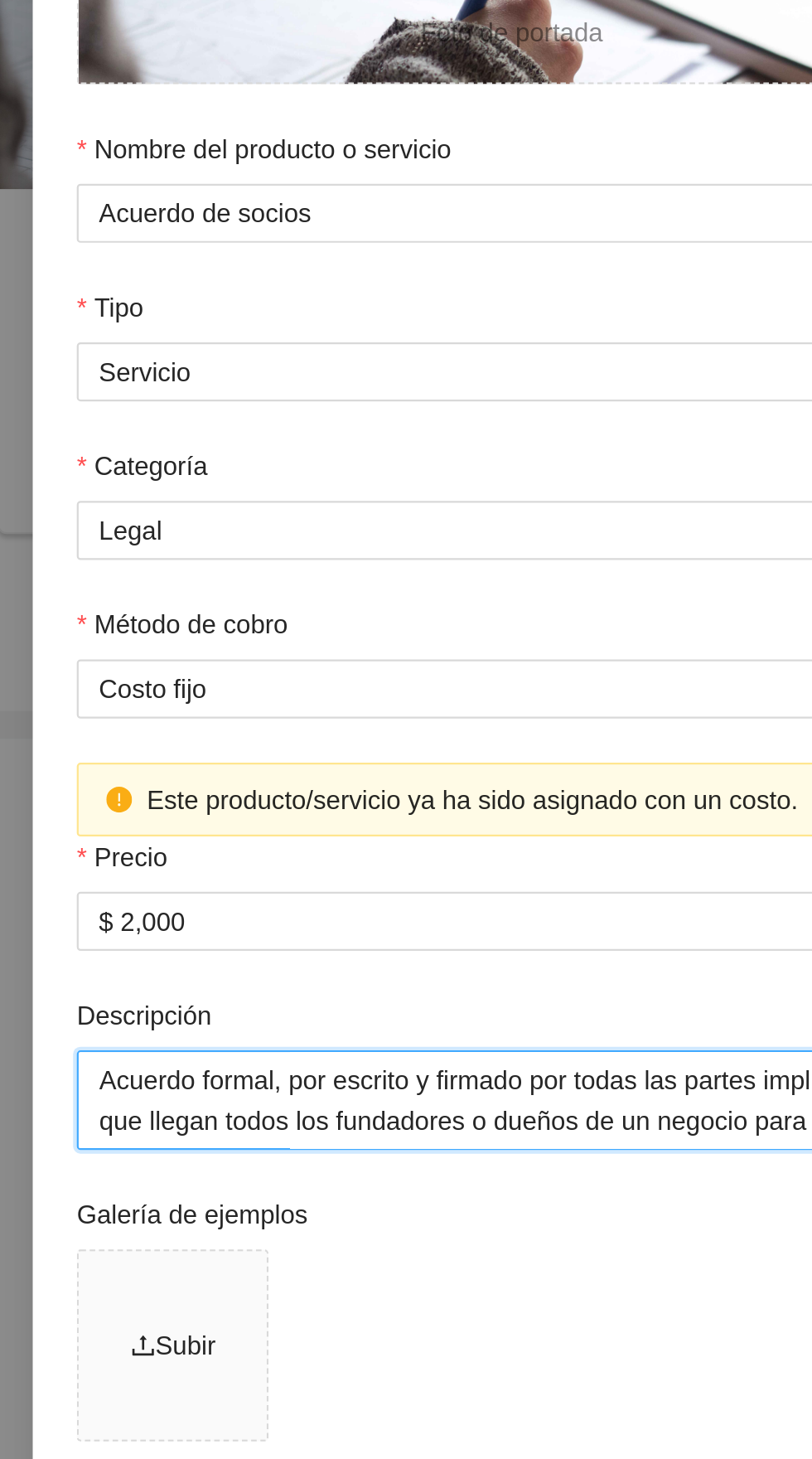
click at [228, 663] on textarea "Acuerdo formal, por escrito y firmado por todas las partes implicadas, al que l…" at bounding box center [406, 680] width 391 height 45
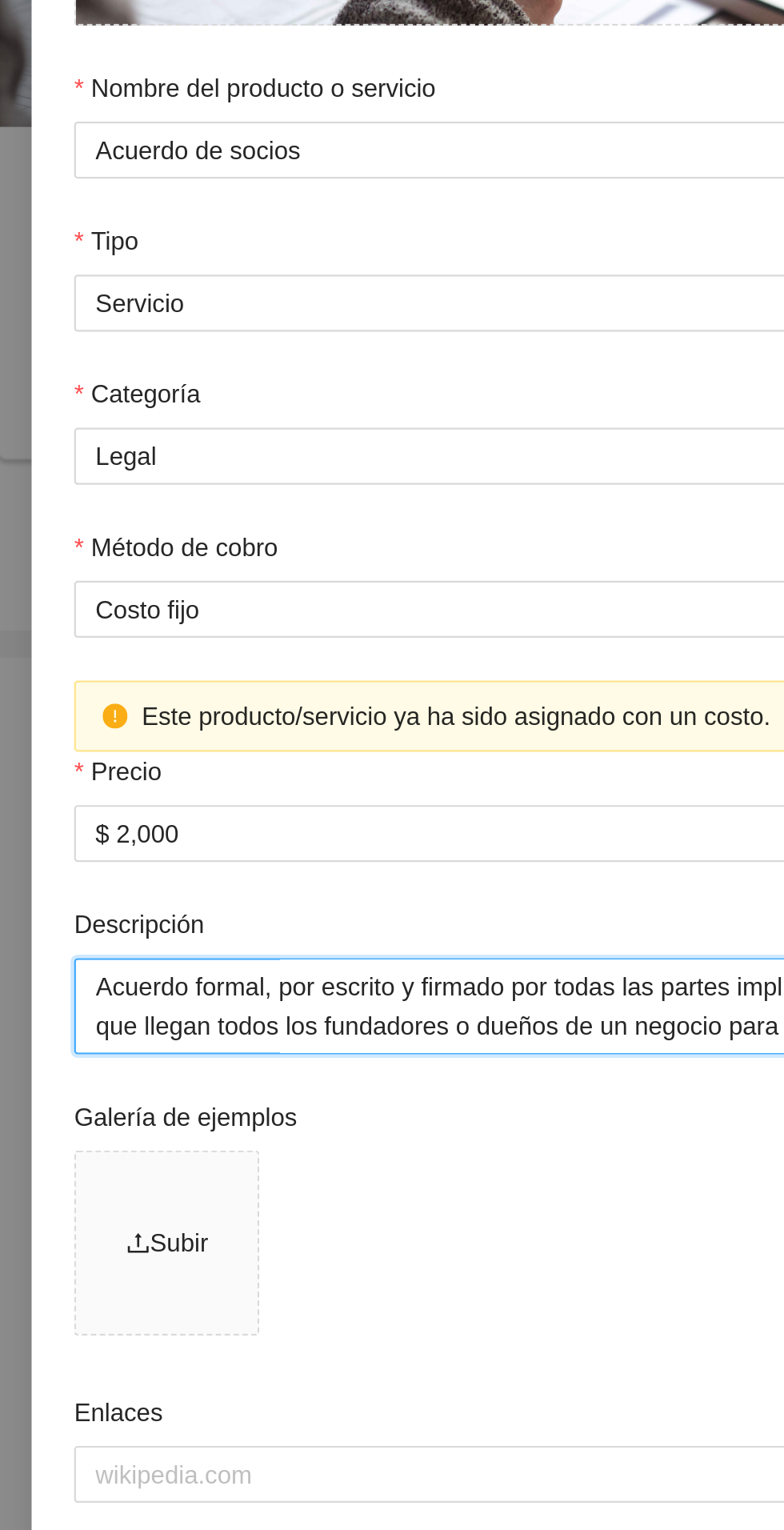
click at [215, 655] on textarea "Acuerdo formal, por escrito y firmado por todas las partes implicadas, al que l…" at bounding box center [392, 657] width 378 height 43
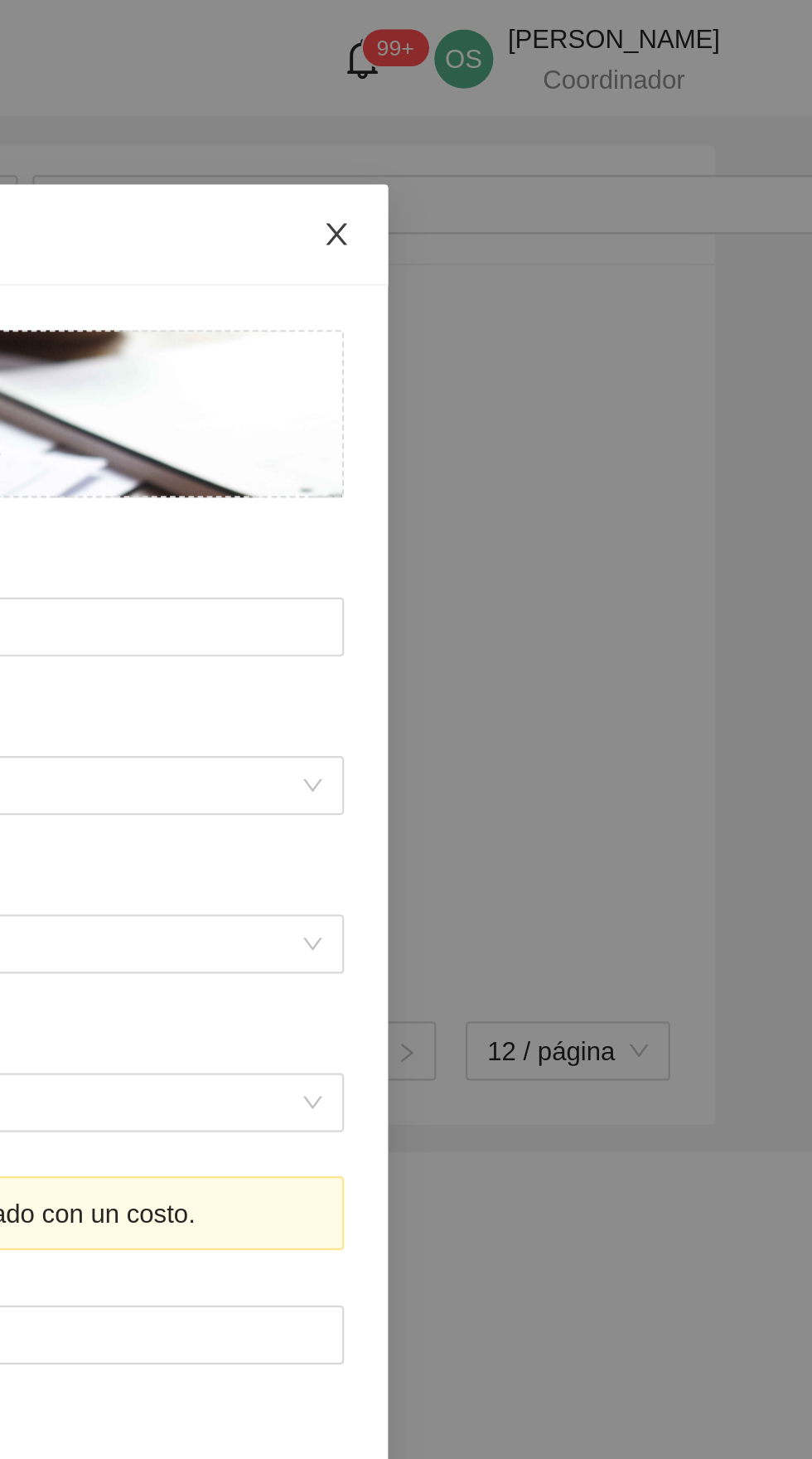
click at [594, 106] on icon "close" at bounding box center [598, 105] width 13 height 13
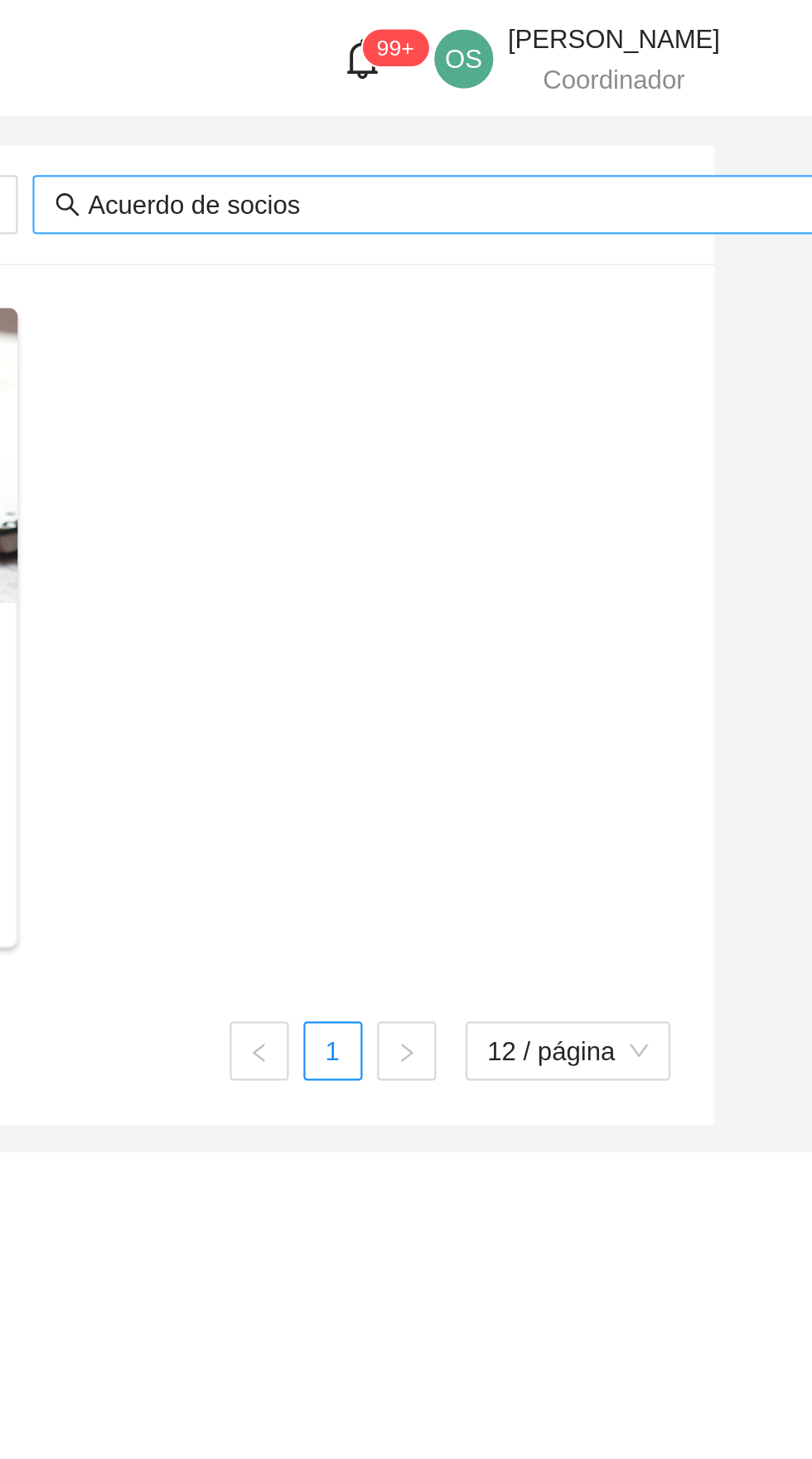
click at [709, 90] on input "Acuerdo de socios" at bounding box center [649, 92] width 325 height 18
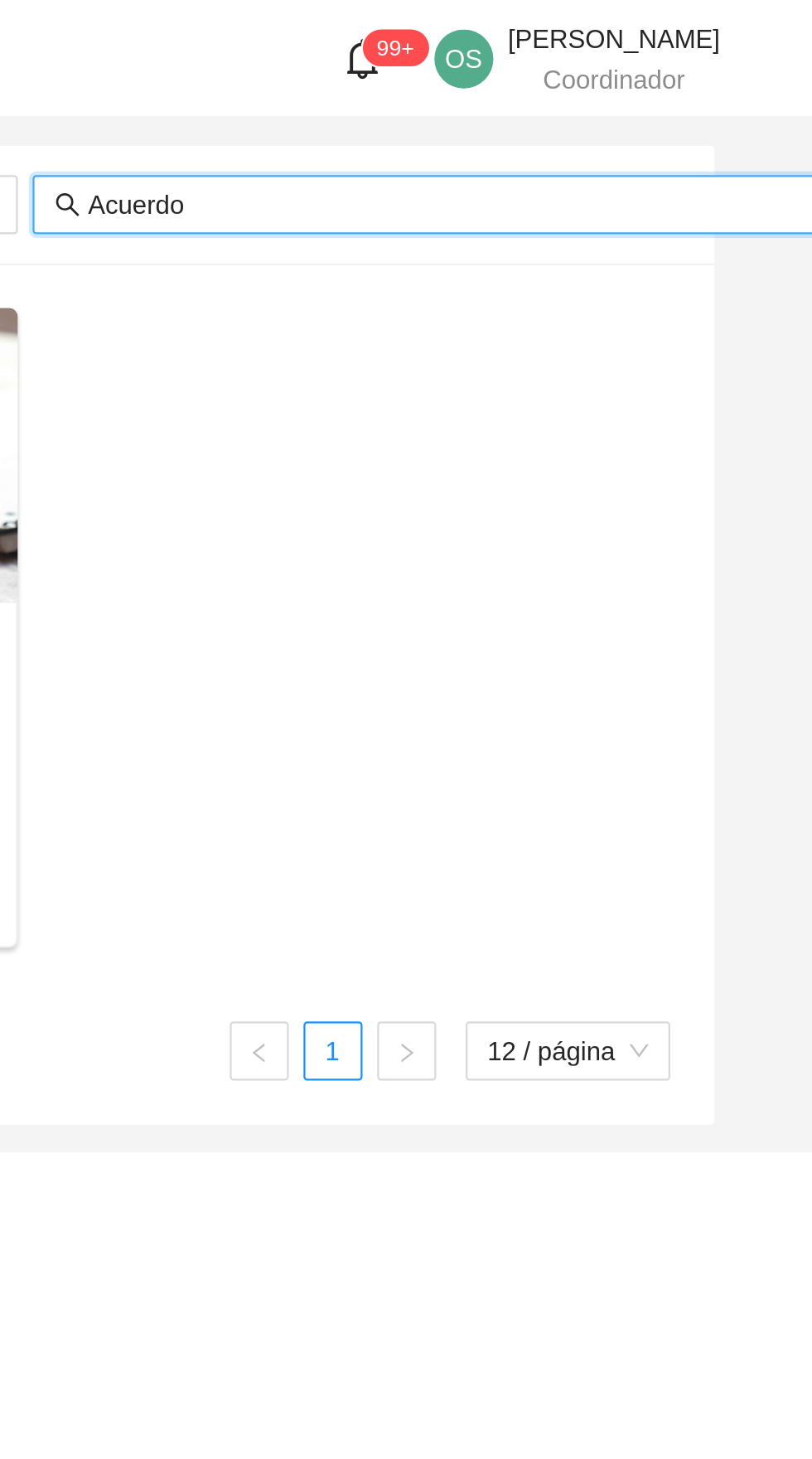
type input "Acuerdo"
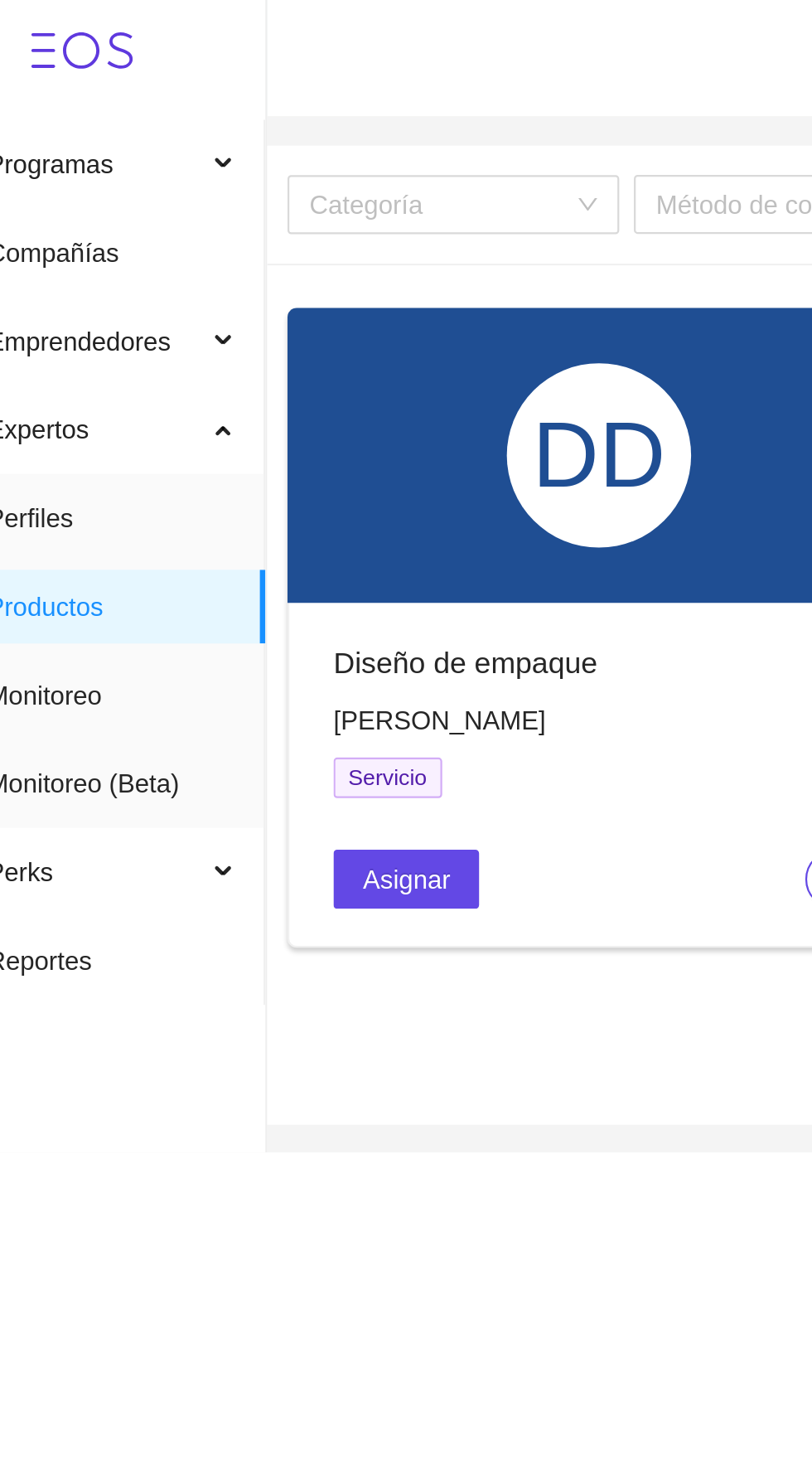
click at [290, 288] on div "Diseño de empaque" at bounding box center [314, 298] width 239 height 21
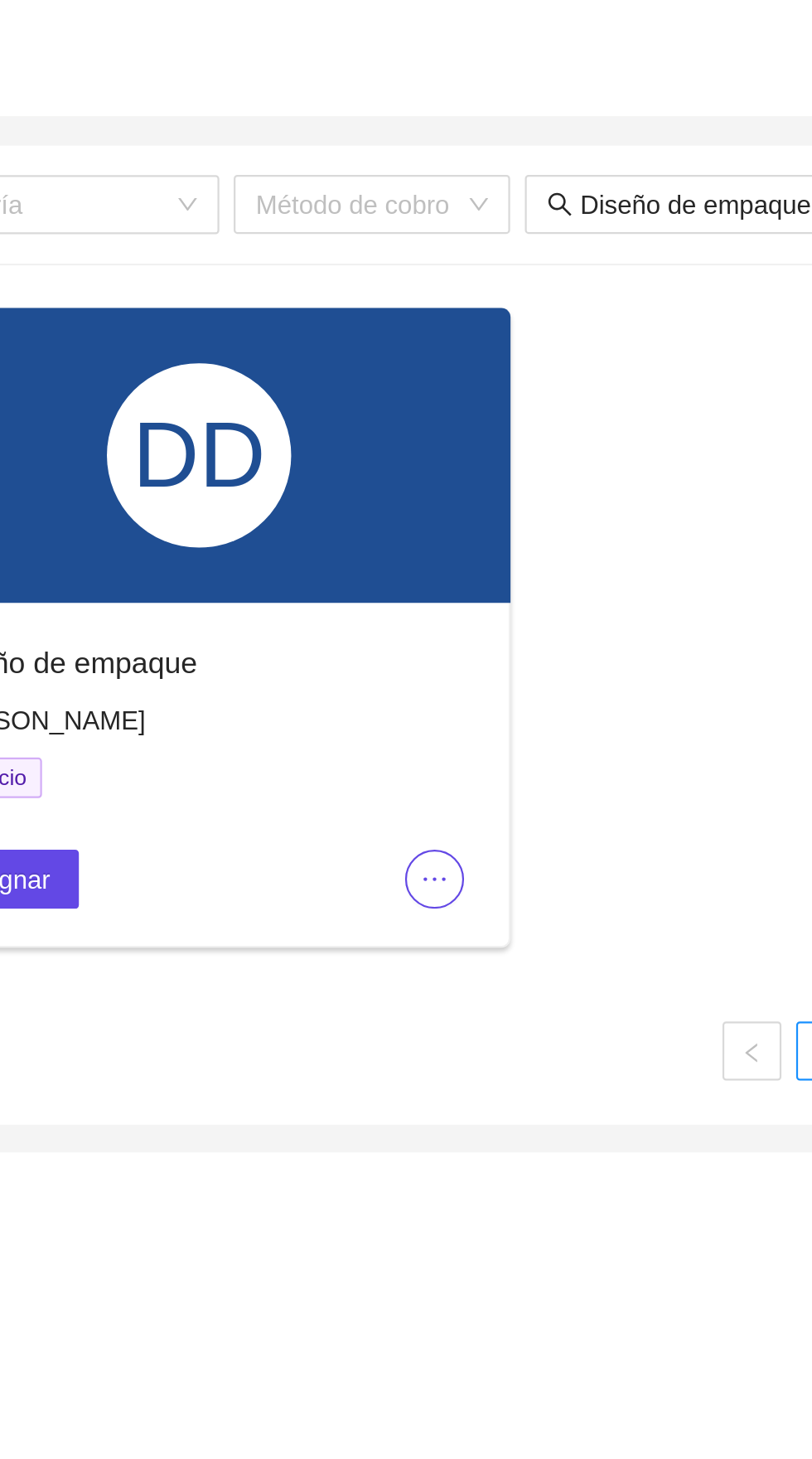
click at [421, 395] on icon "ellipsis" at bounding box center [421, 396] width 10 height 2
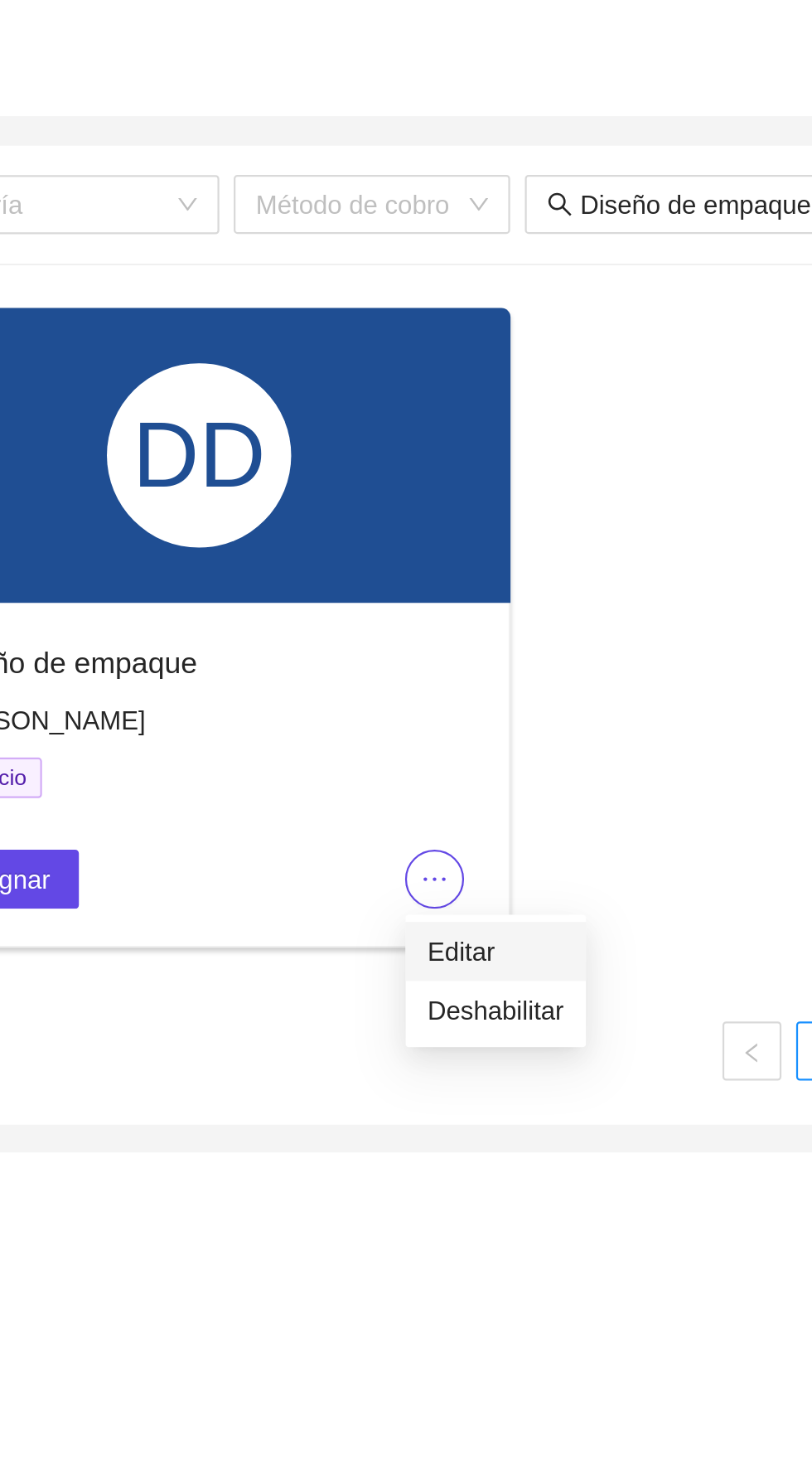
click at [466, 418] on li "Editar" at bounding box center [448, 428] width 81 height 27
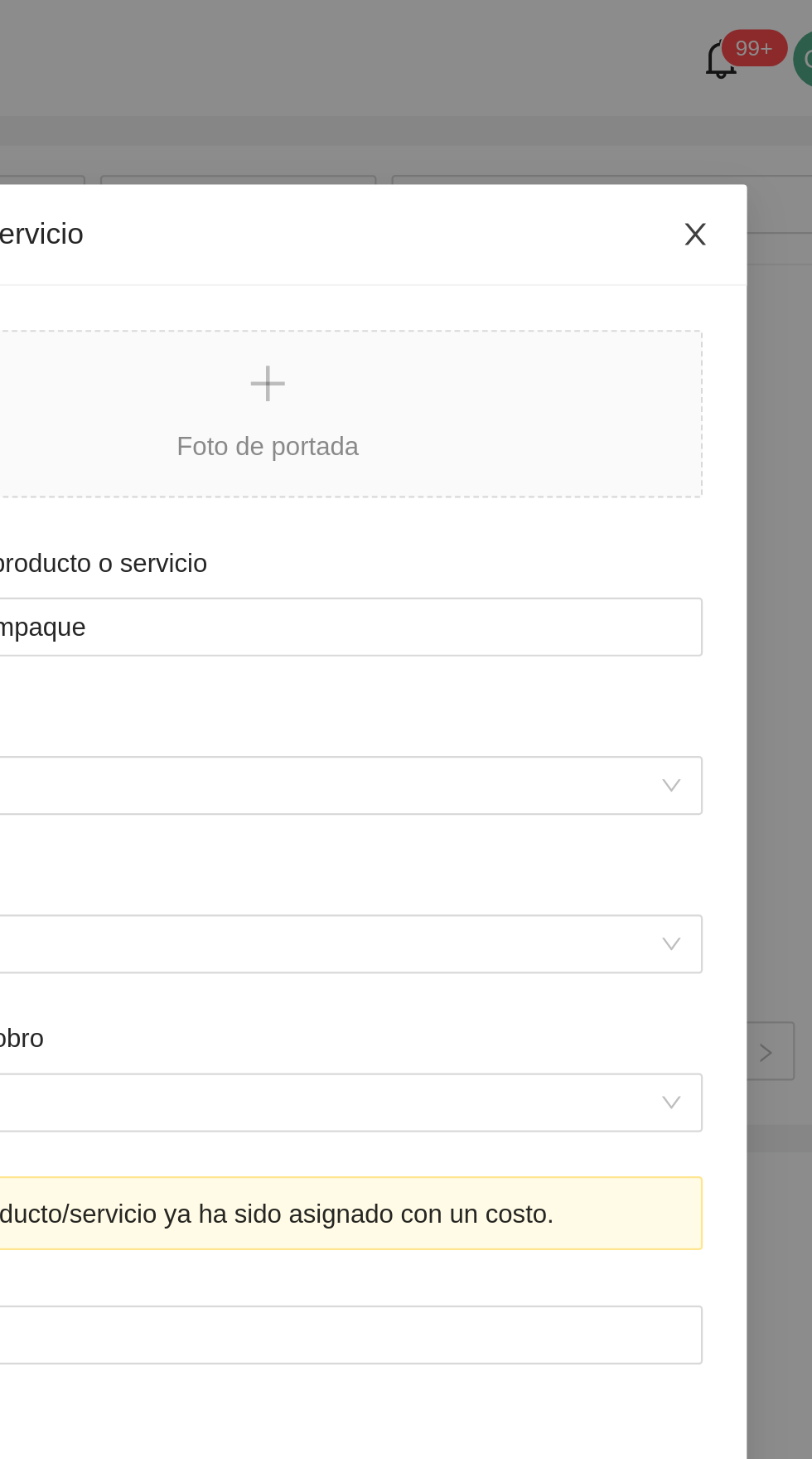
click at [601, 103] on icon "close" at bounding box center [598, 105] width 9 height 10
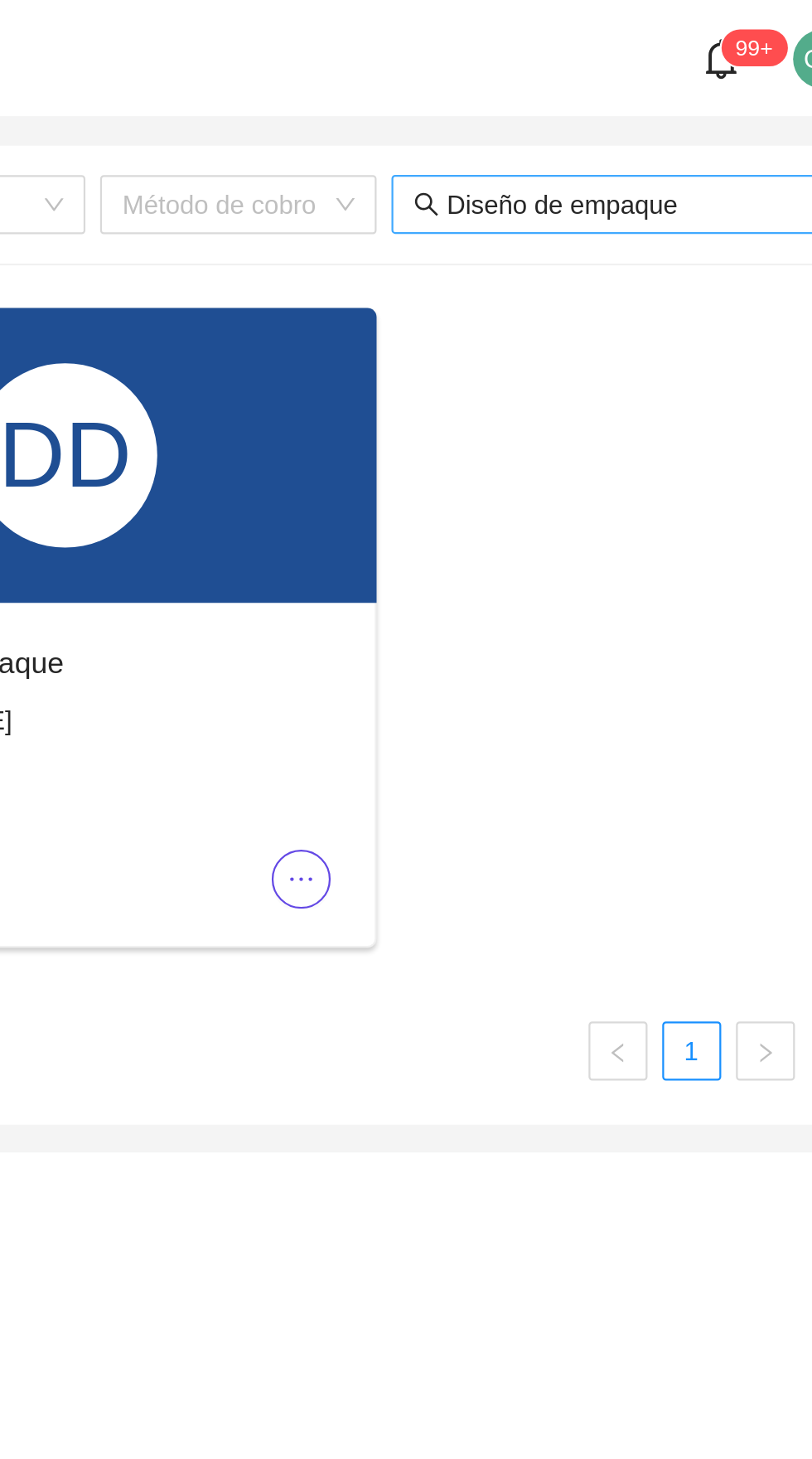
click at [606, 87] on input "Diseño de empaque" at bounding box center [649, 92] width 325 height 18
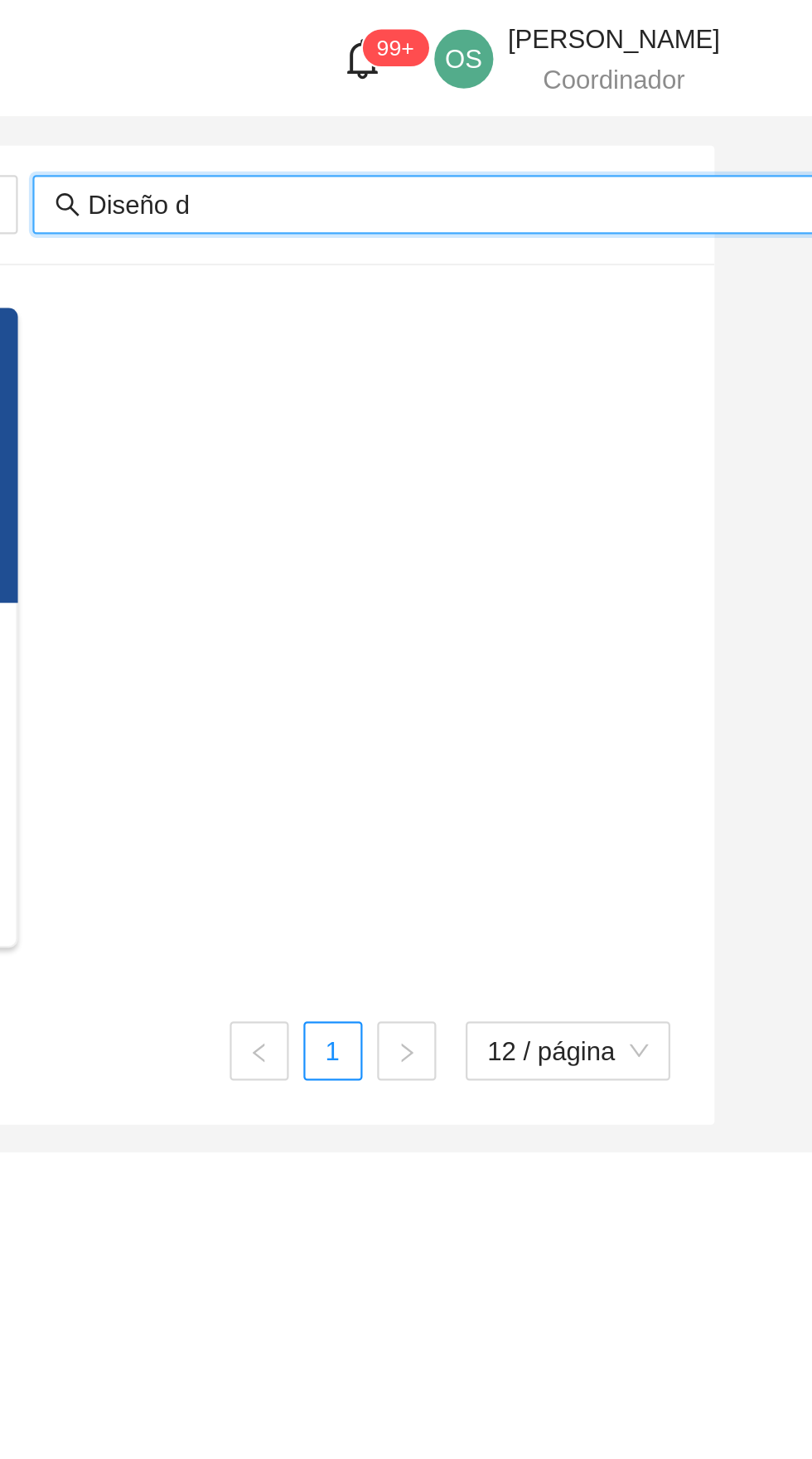
type input "Diseño"
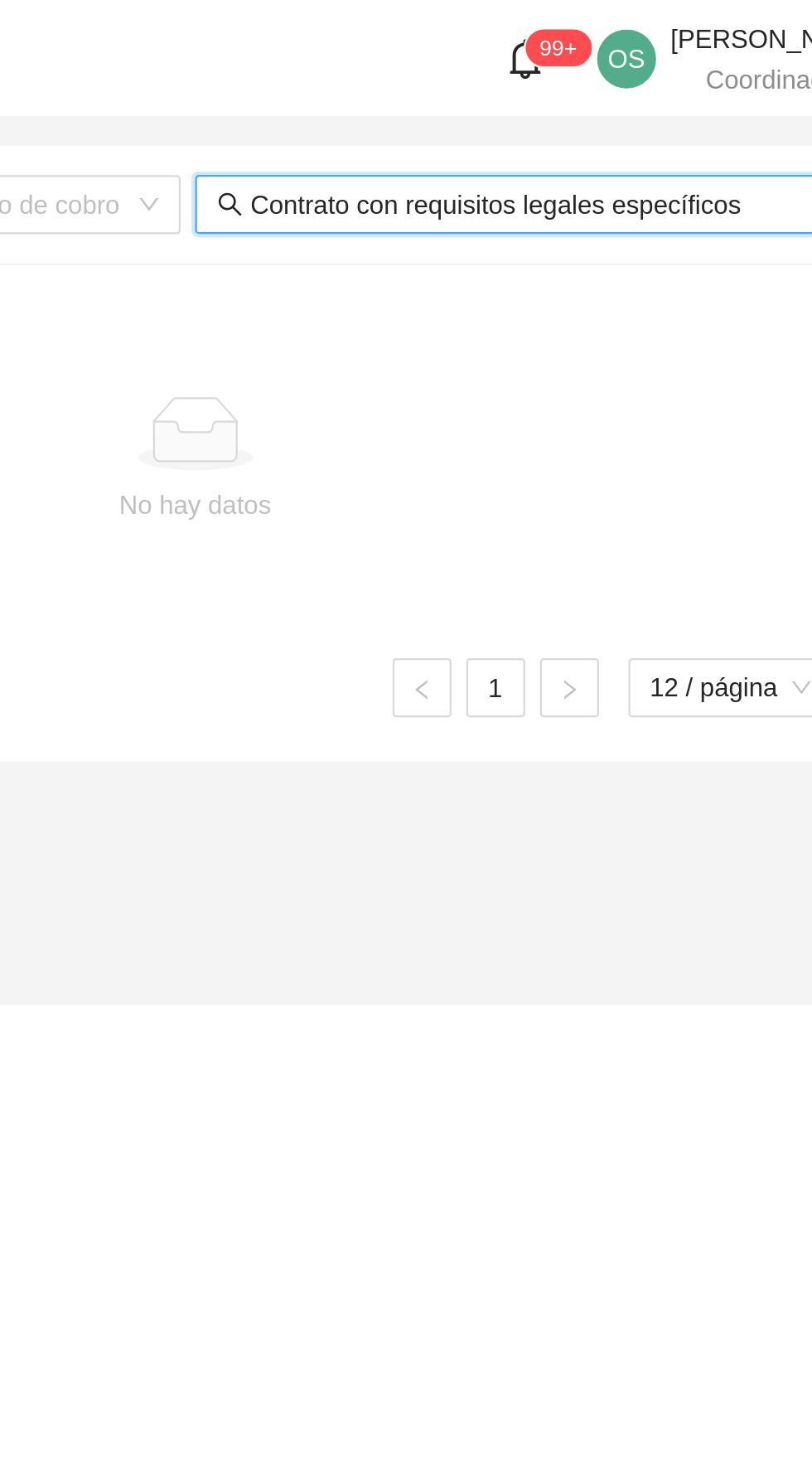
click at [720, 97] on input "Contrato con requisitos legales específicos" at bounding box center [649, 92] width 325 height 18
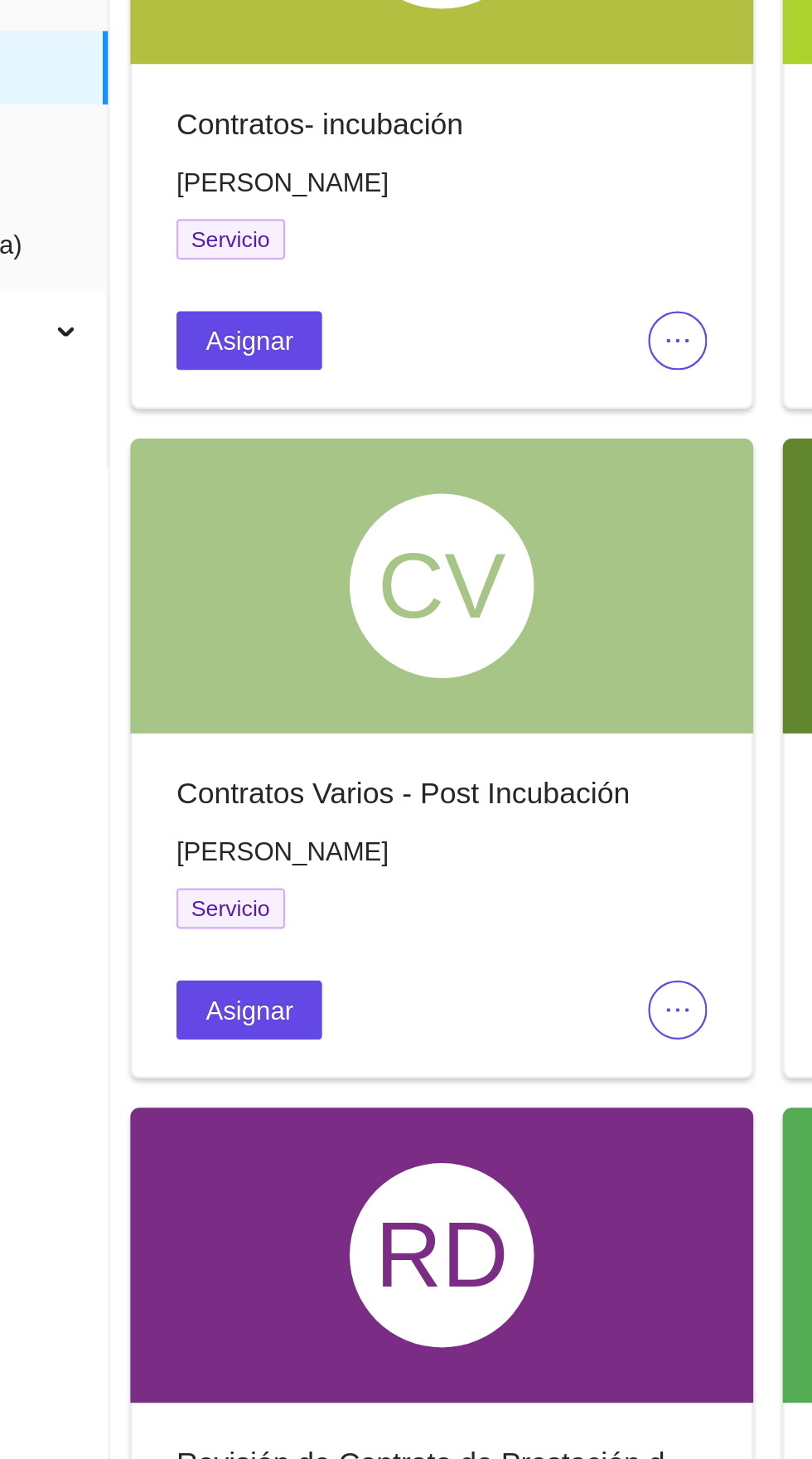
scroll to position [69, 0]
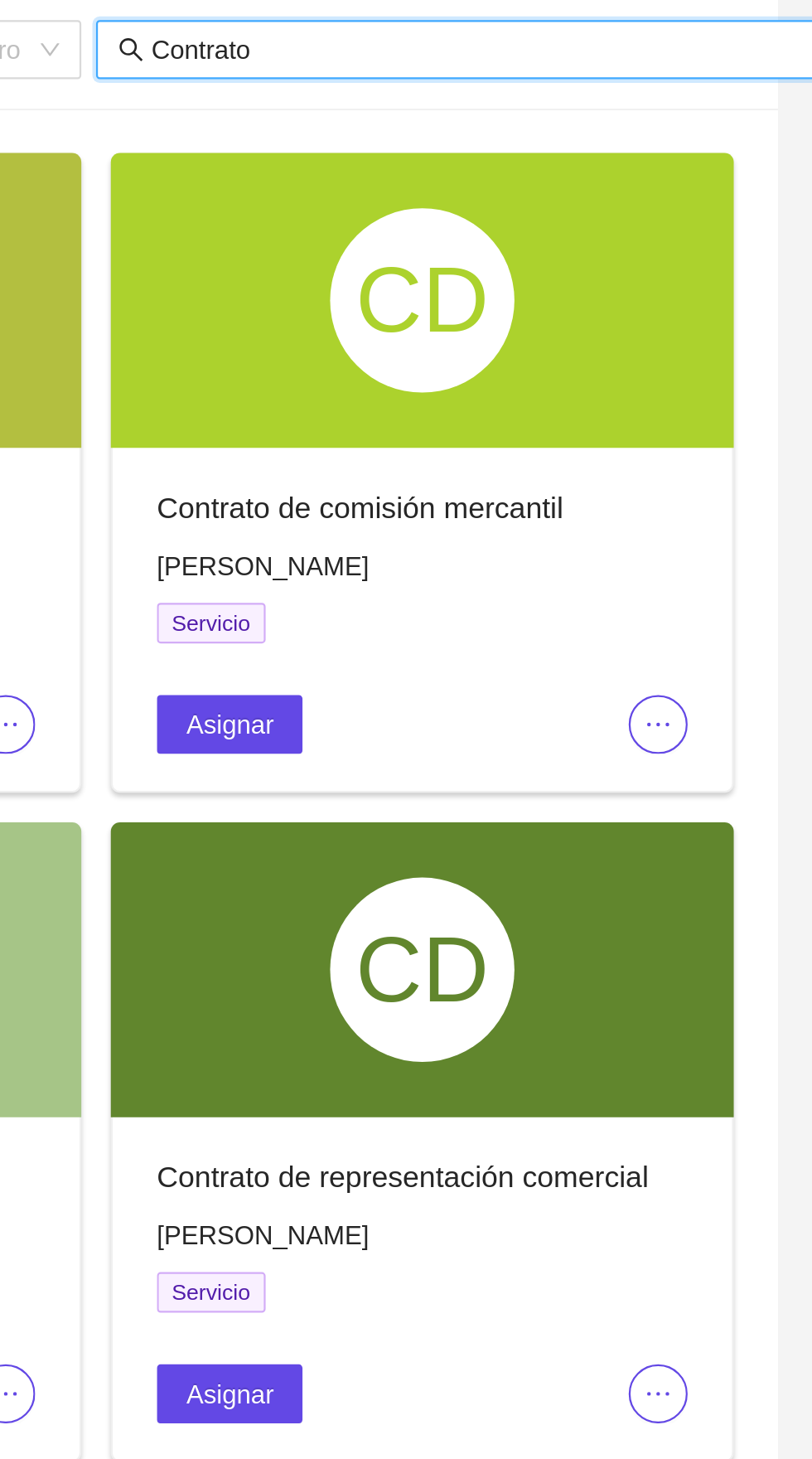
click at [725, 332] on div at bounding box center [667, 326] width 119 height 27
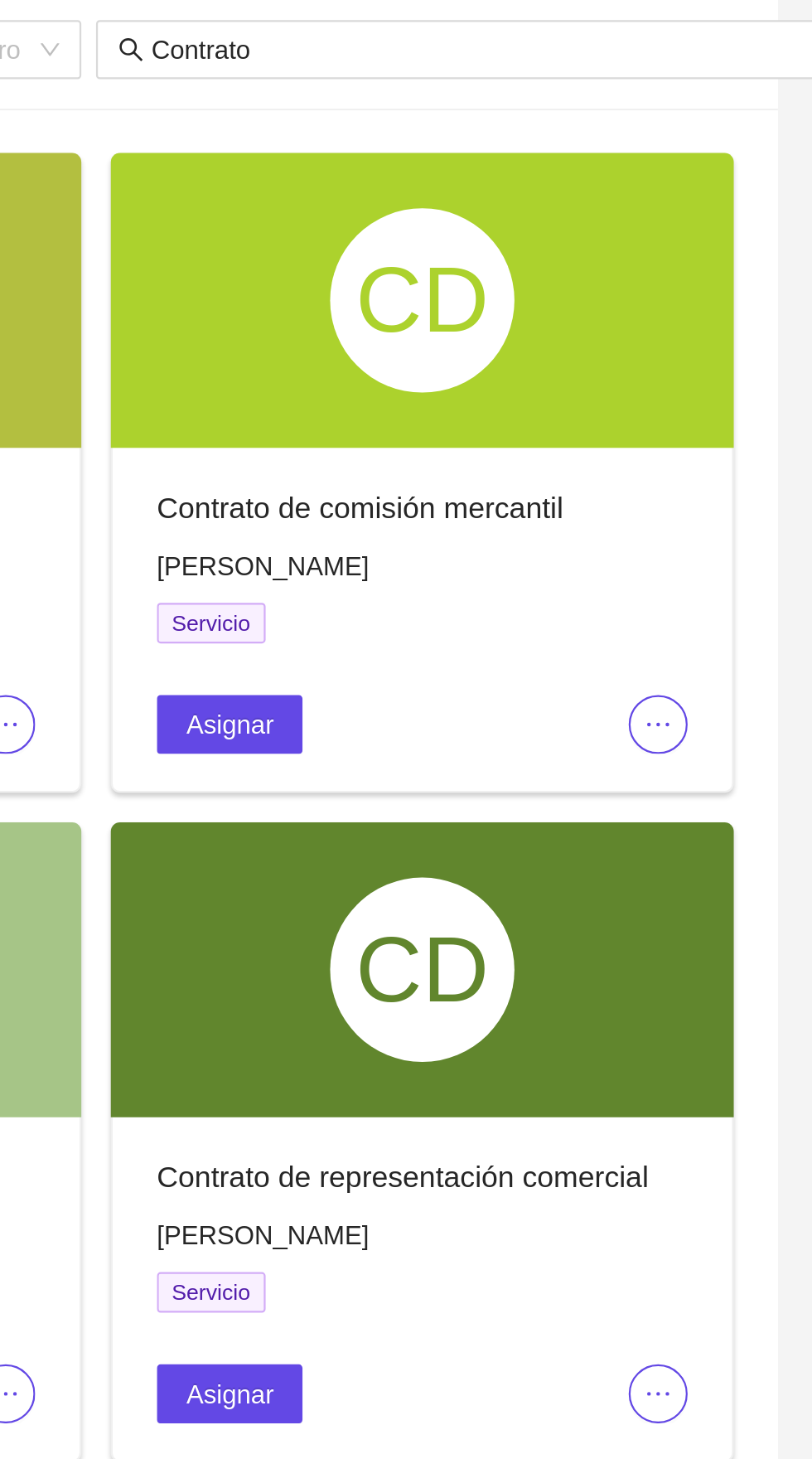
click at [714, 325] on icon "ellipsis" at bounding box center [714, 326] width 10 height 2
click at [727, 351] on span "Editar" at bounding box center [742, 357] width 62 height 18
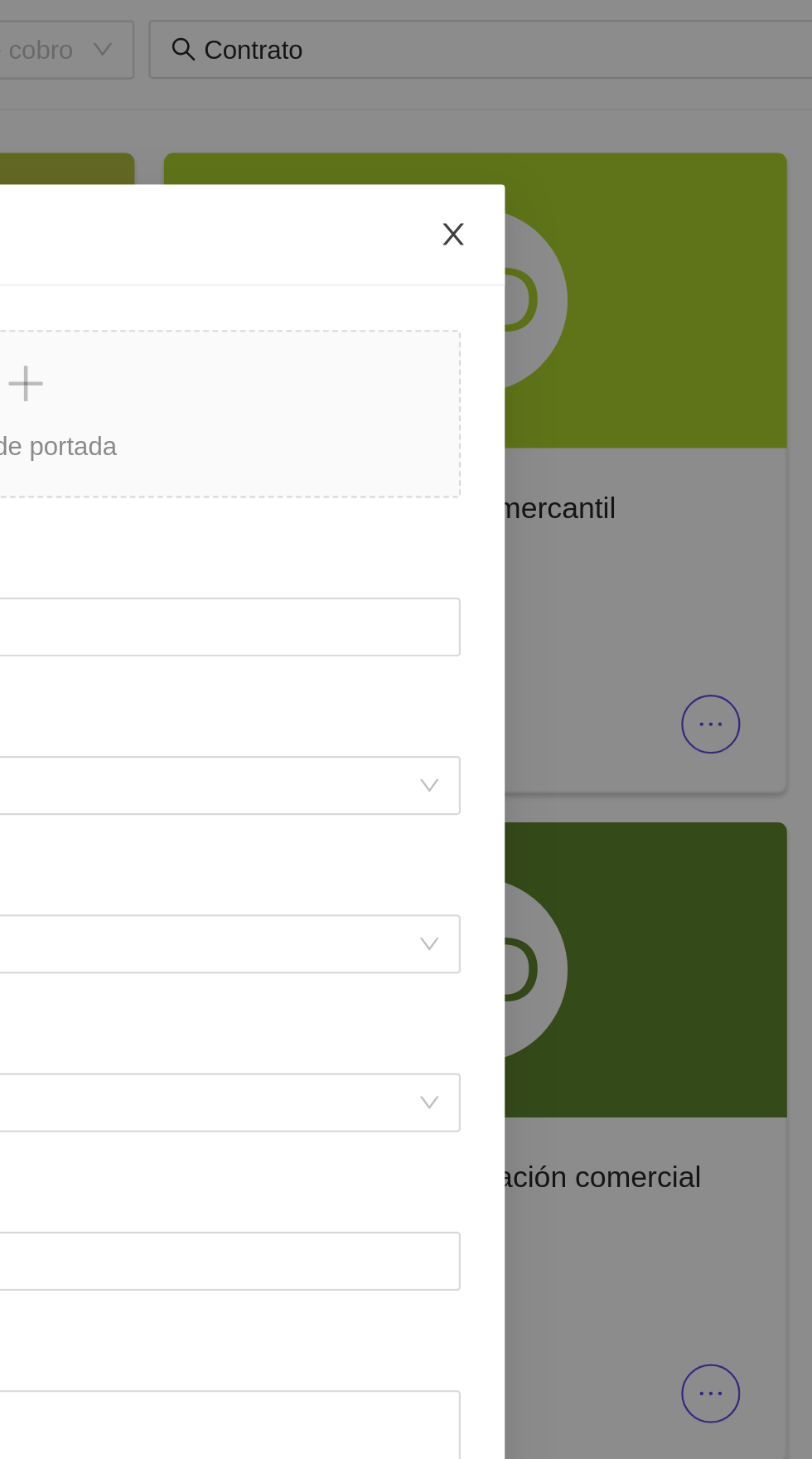
click at [601, 108] on icon "close" at bounding box center [598, 105] width 9 height 10
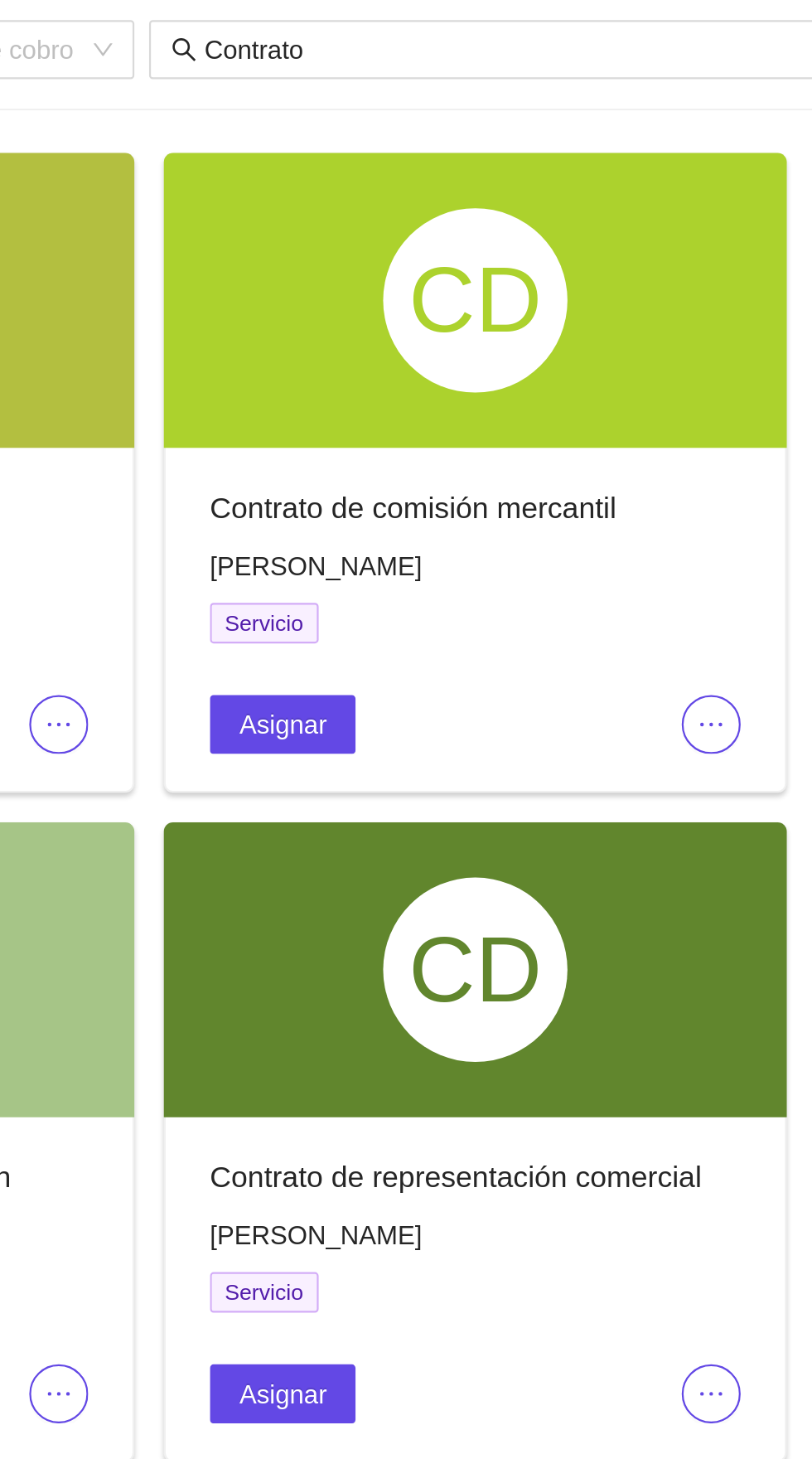
click at [725, 625] on span "ellipsis" at bounding box center [714, 626] width 25 height 13
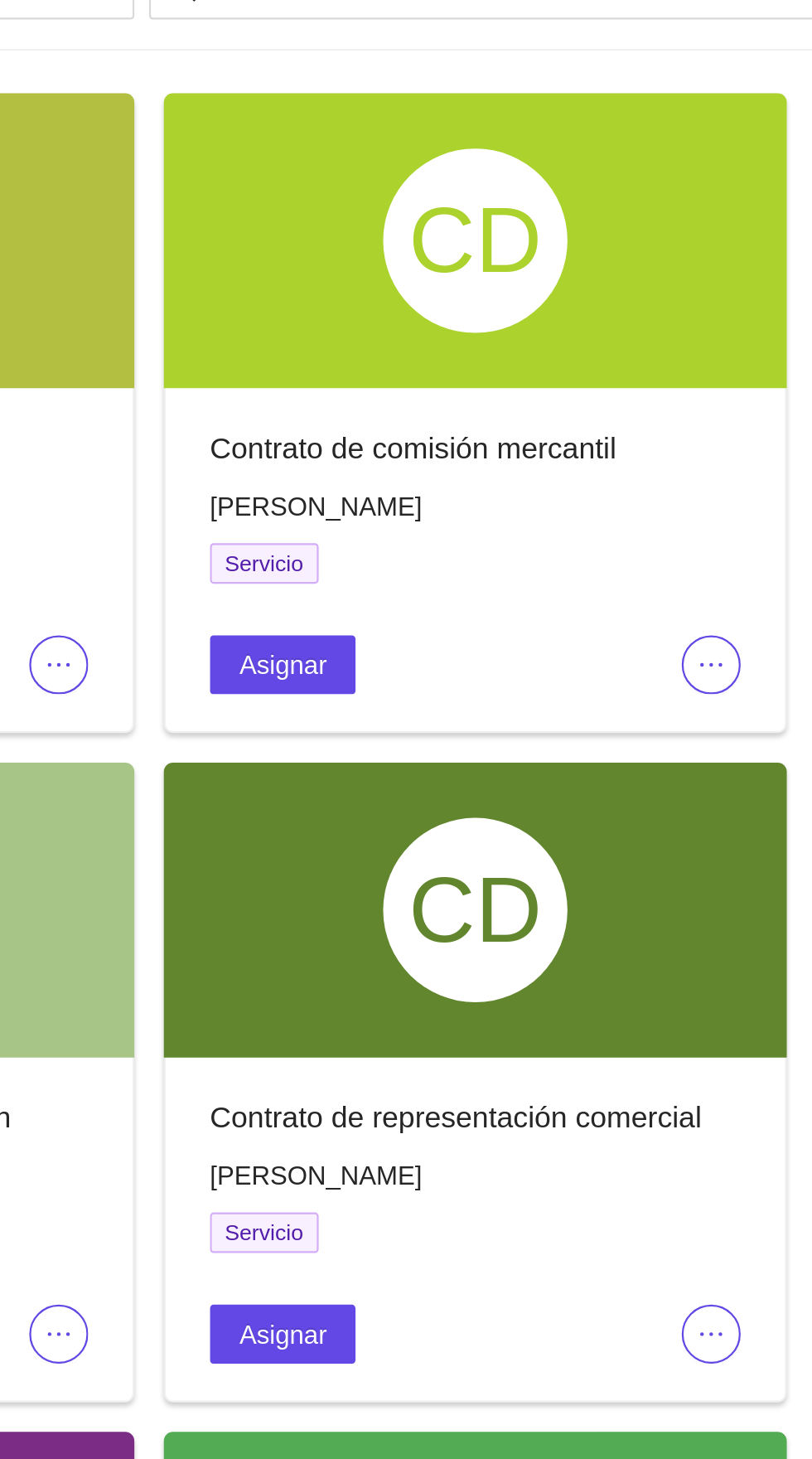
click at [717, 615] on button "button" at bounding box center [714, 626] width 27 height 27
click at [728, 655] on span "Editar" at bounding box center [742, 659] width 62 height 18
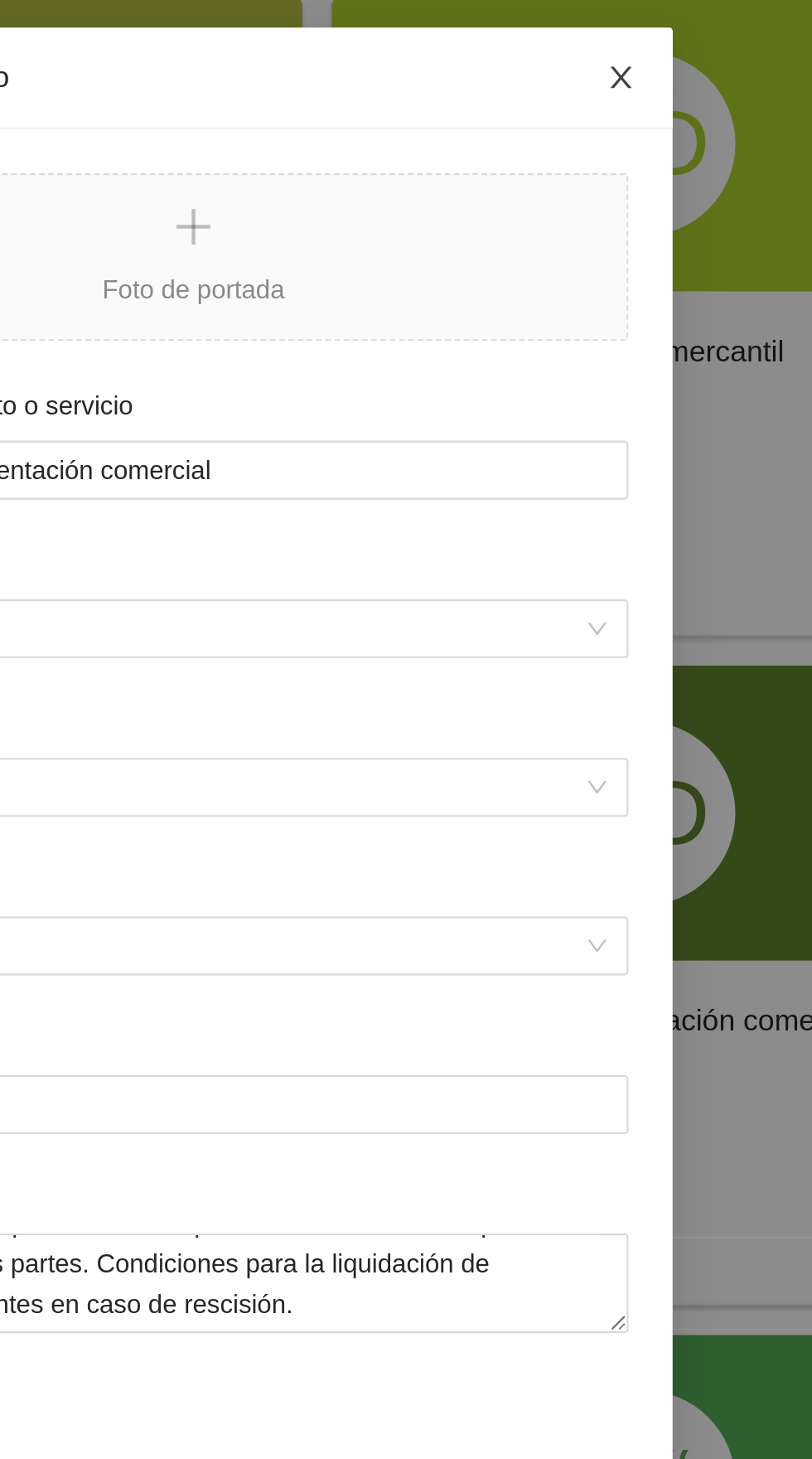
click at [606, 99] on span "Close" at bounding box center [599, 106] width 46 height 46
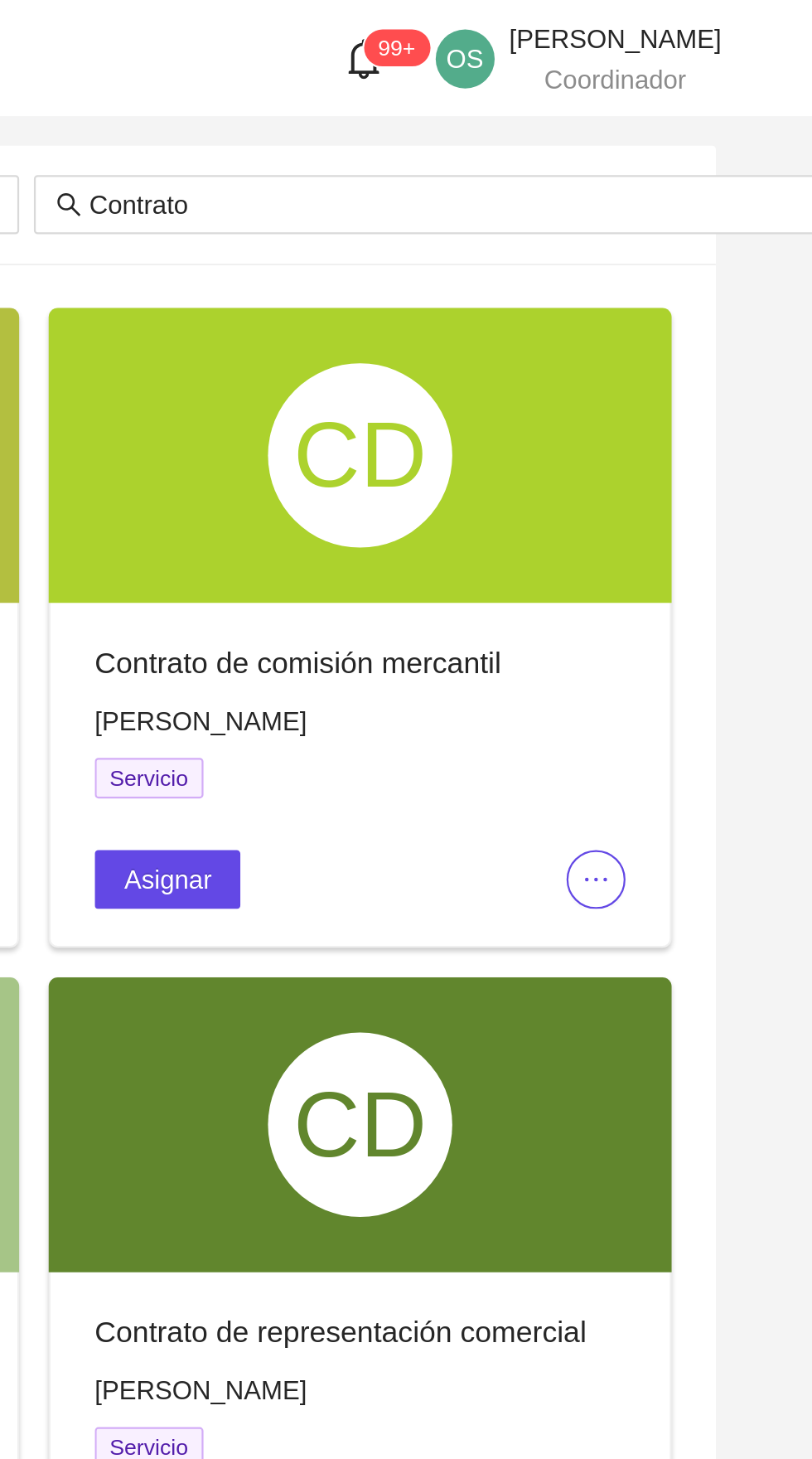
scroll to position [0, 0]
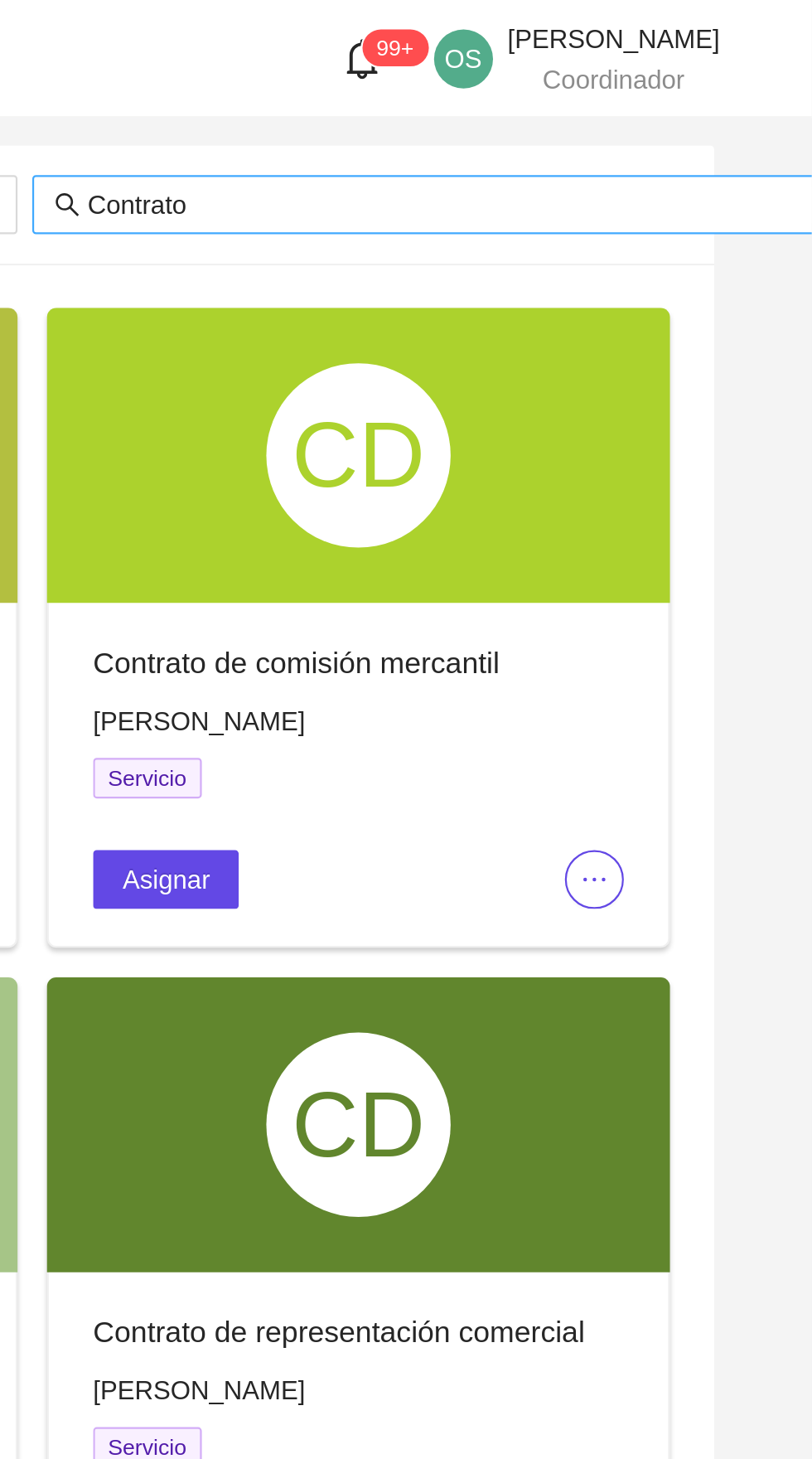
click at [679, 96] on input "Contrato" at bounding box center [649, 92] width 325 height 18
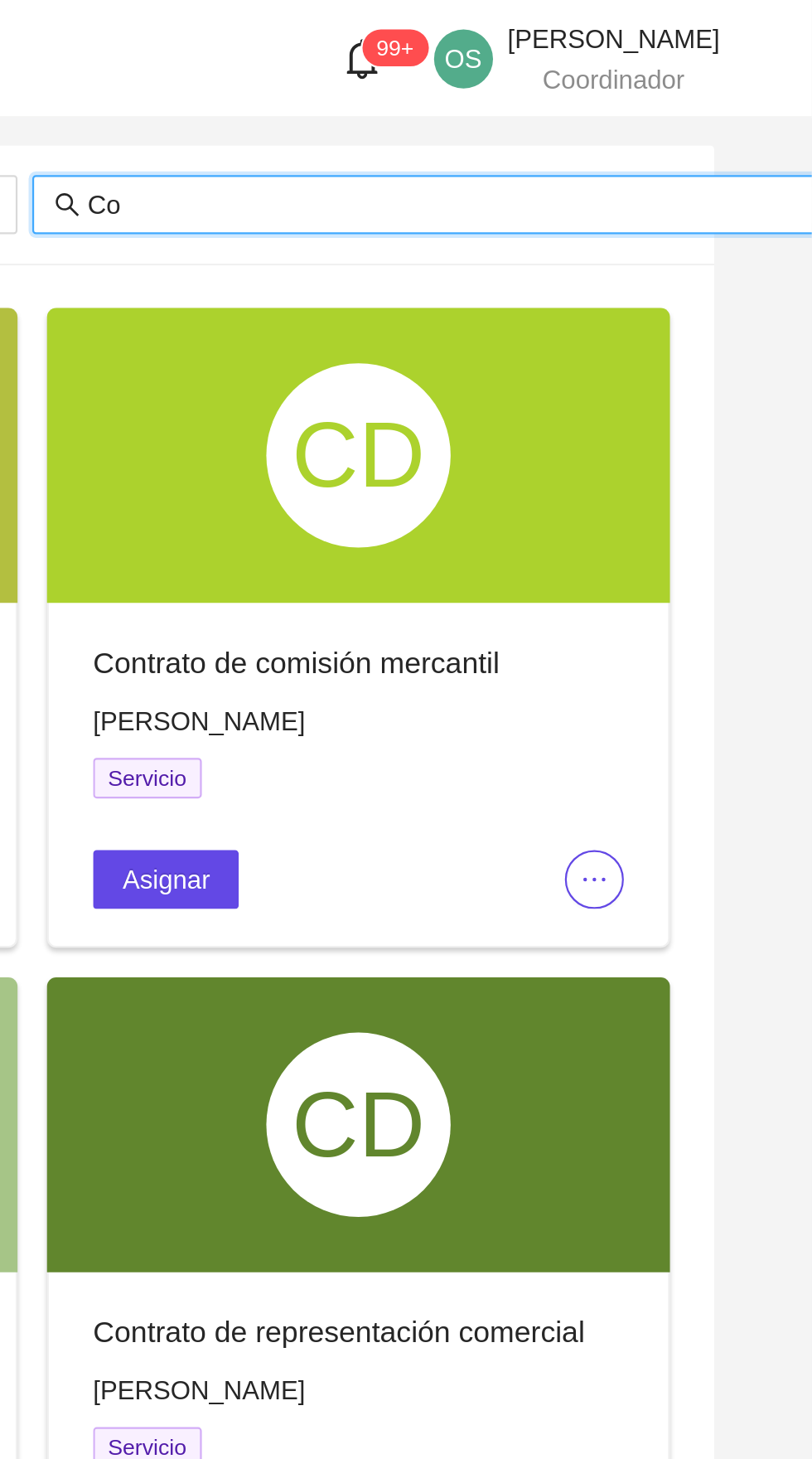
type input "C"
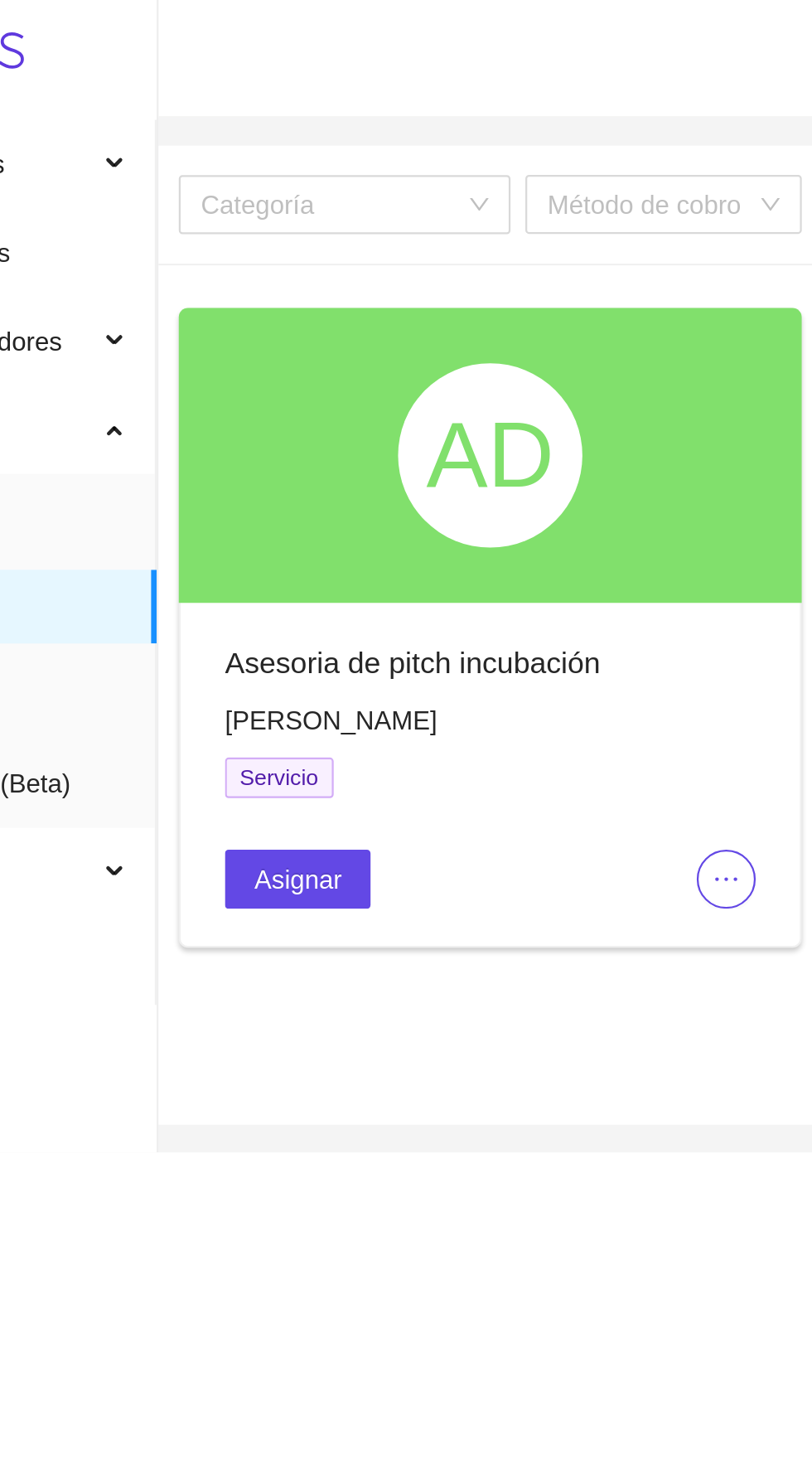
type input "Asesoría de pitch"
click at [421, 395] on icon "ellipsis" at bounding box center [421, 396] width 10 height 2
click at [431, 418] on li "Editar" at bounding box center [448, 428] width 81 height 27
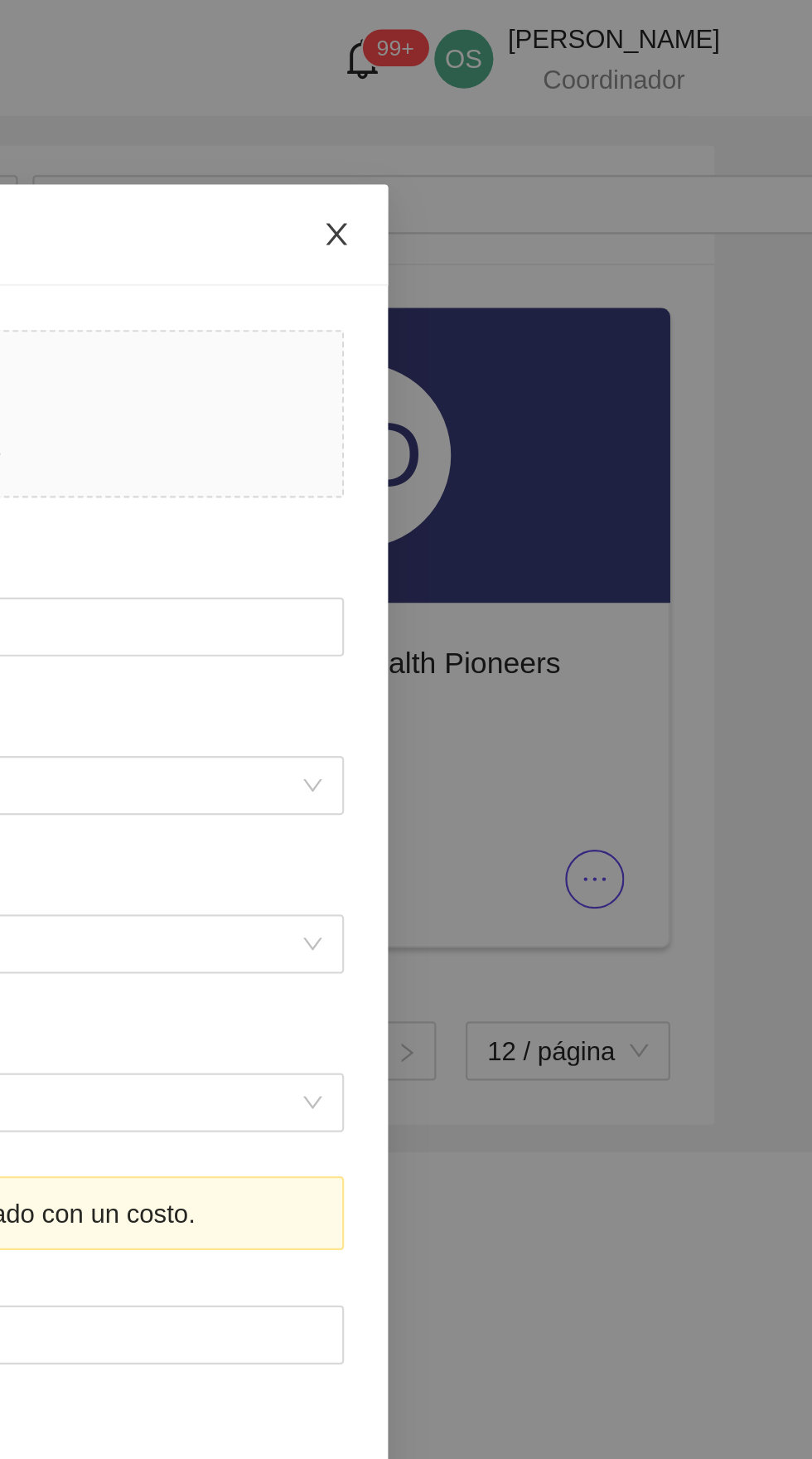
click at [594, 107] on icon "close" at bounding box center [598, 105] width 13 height 13
